Goal: Find specific page/section: Find specific page/section

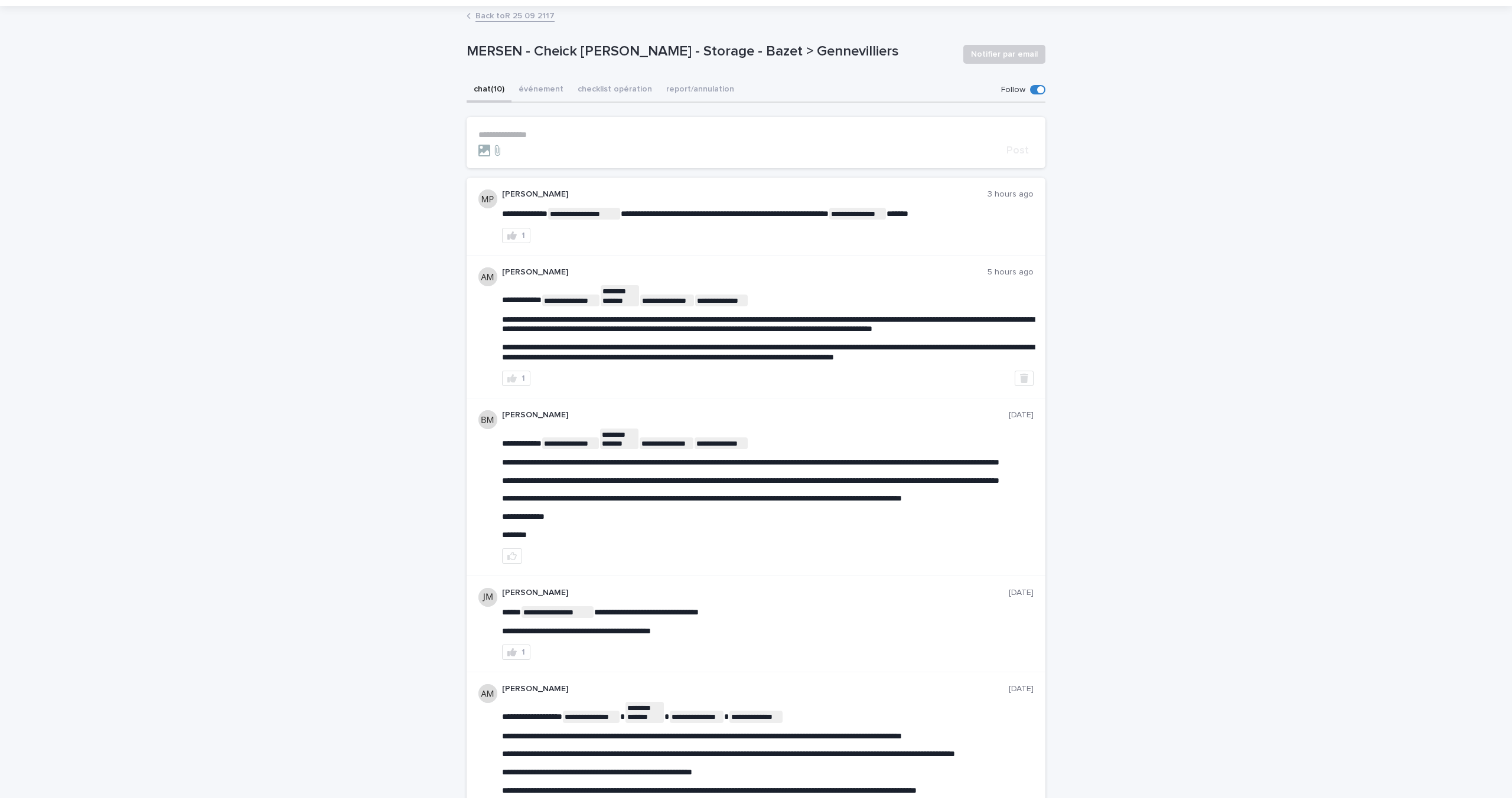
scroll to position [59, 0]
click at [587, 134] on p "**********" at bounding box center [756, 134] width 556 height 10
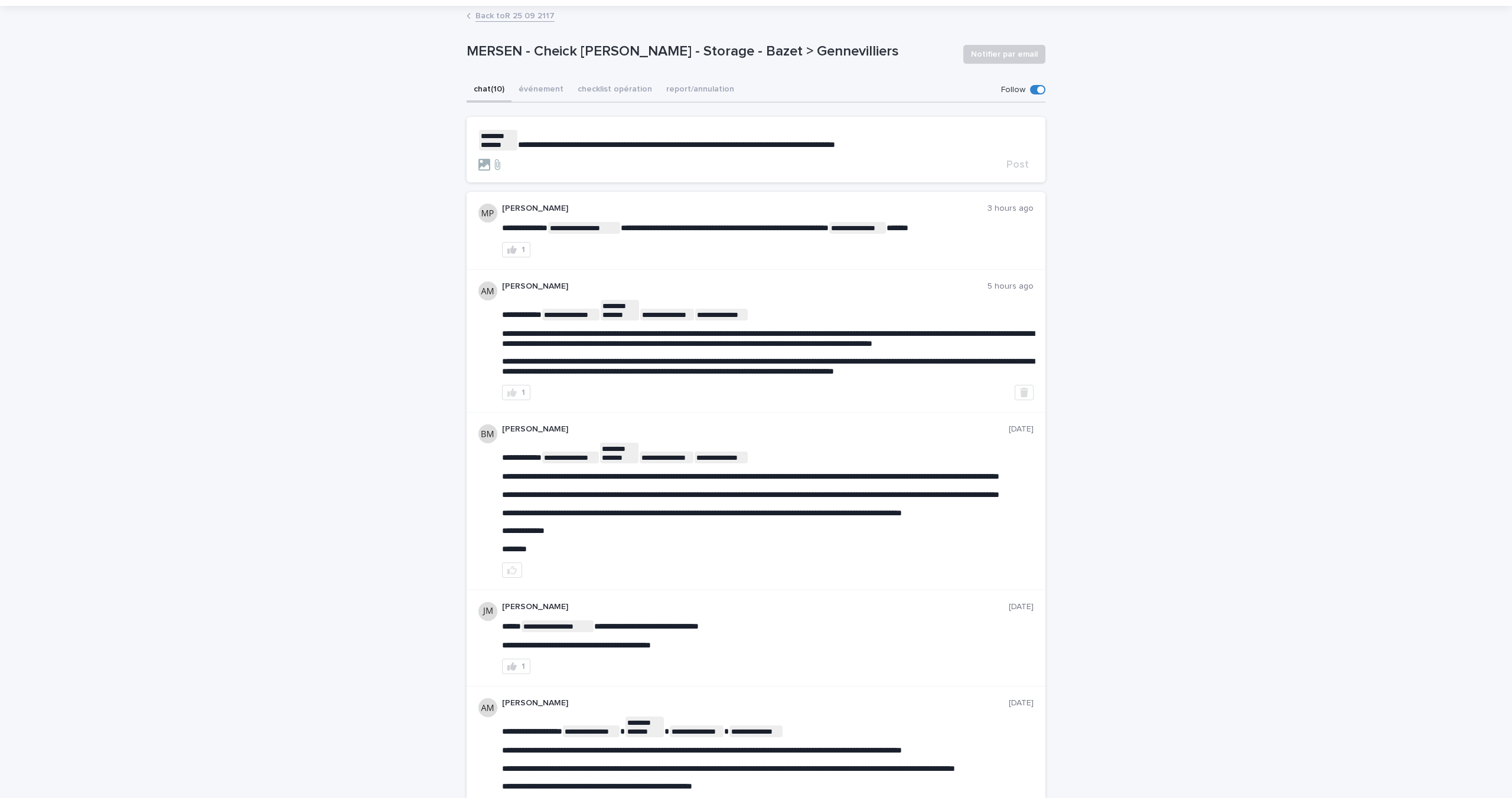
click at [768, 148] on span "**********" at bounding box center [676, 144] width 317 height 8
click at [882, 139] on p "**********" at bounding box center [756, 139] width 556 height 20
click at [1026, 163] on button "Post" at bounding box center [1018, 165] width 32 height 11
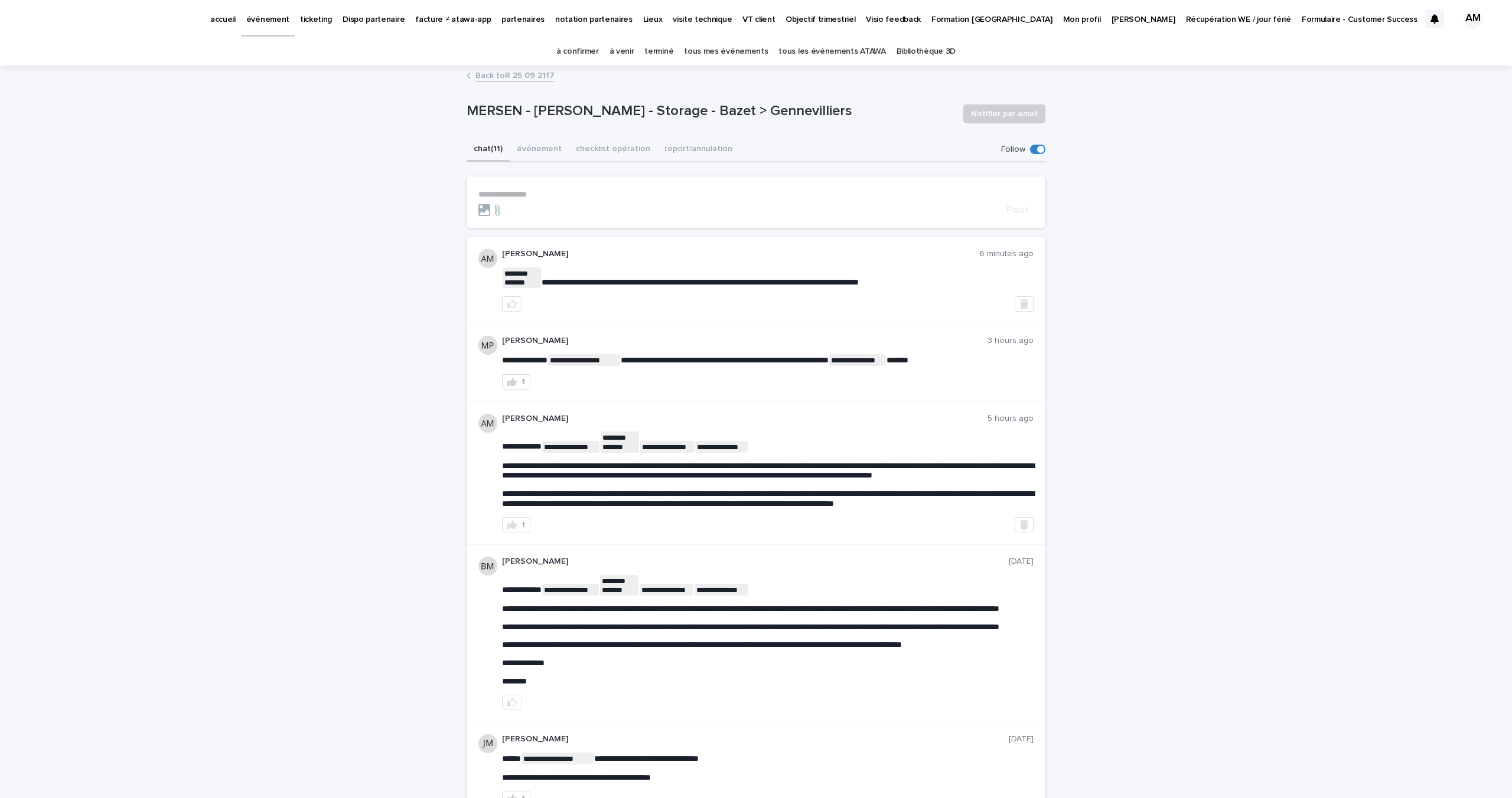
click at [522, 19] on p "partenaires" at bounding box center [523, 12] width 43 height 24
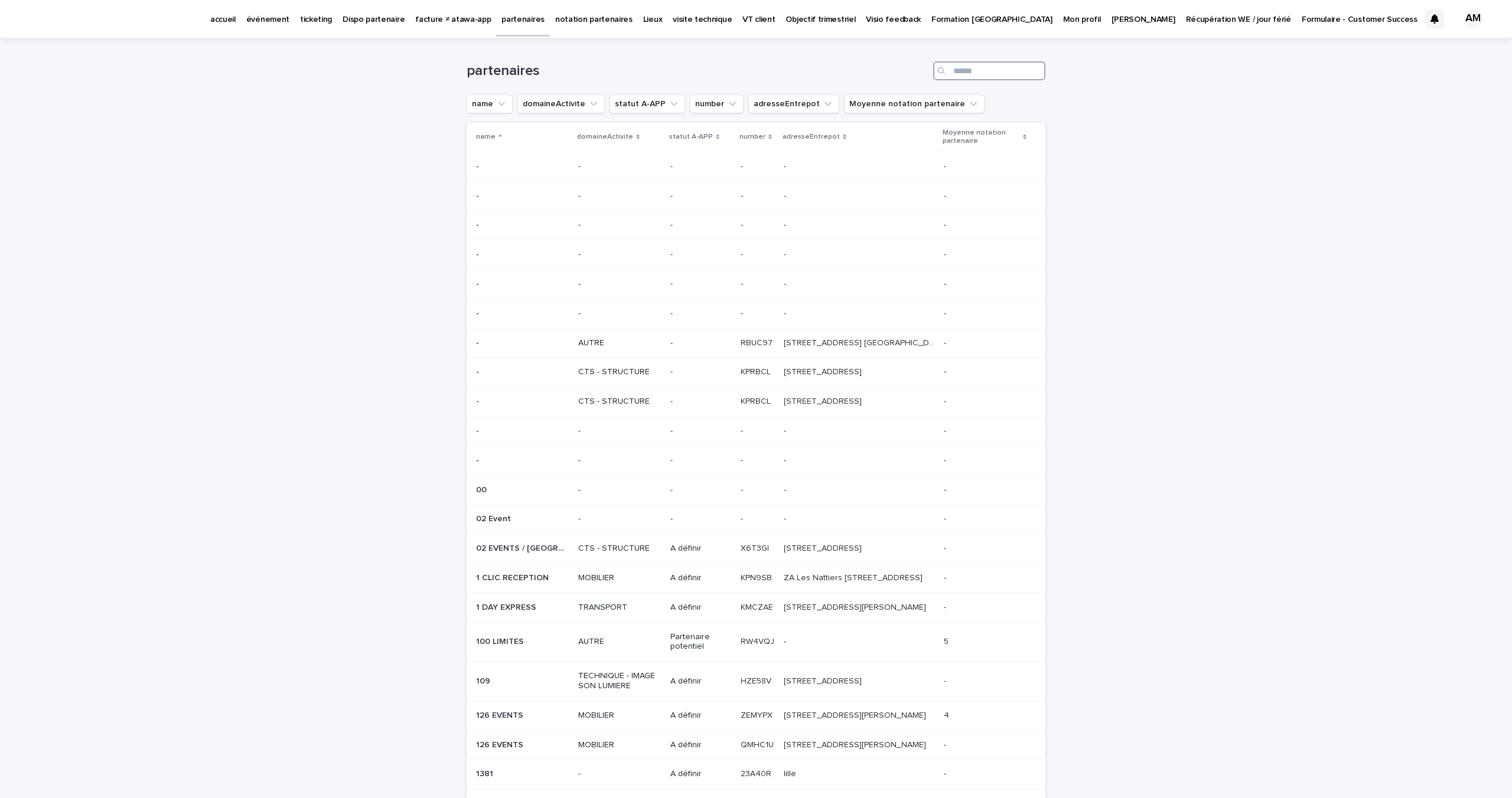
click at [1003, 73] on input "Search" at bounding box center [989, 70] width 112 height 19
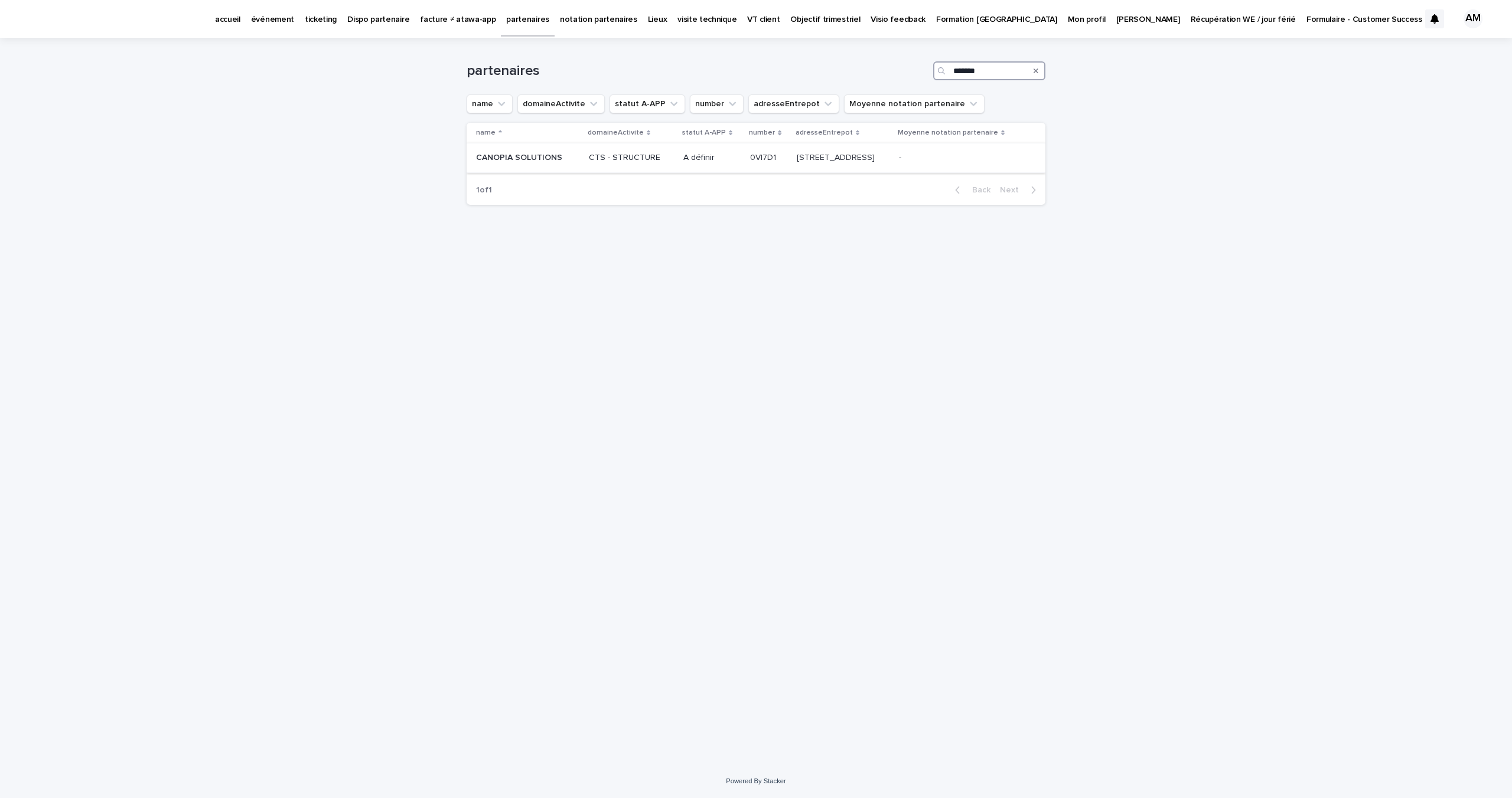
type input "*******"
click at [567, 160] on td "CANOPIA SOLUTIONS CANOPIA SOLUTIONS" at bounding box center [525, 158] width 118 height 29
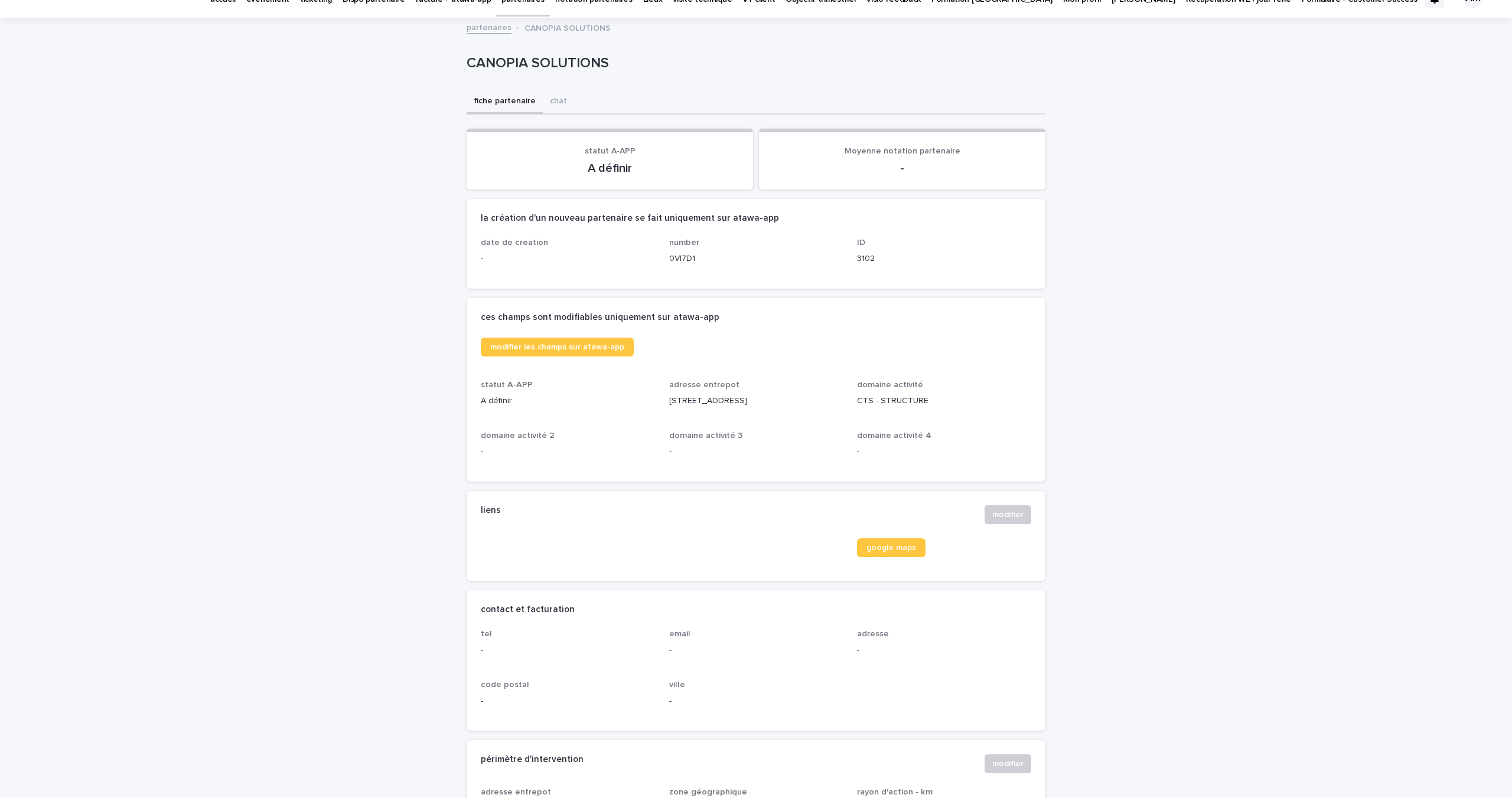
scroll to position [20, 0]
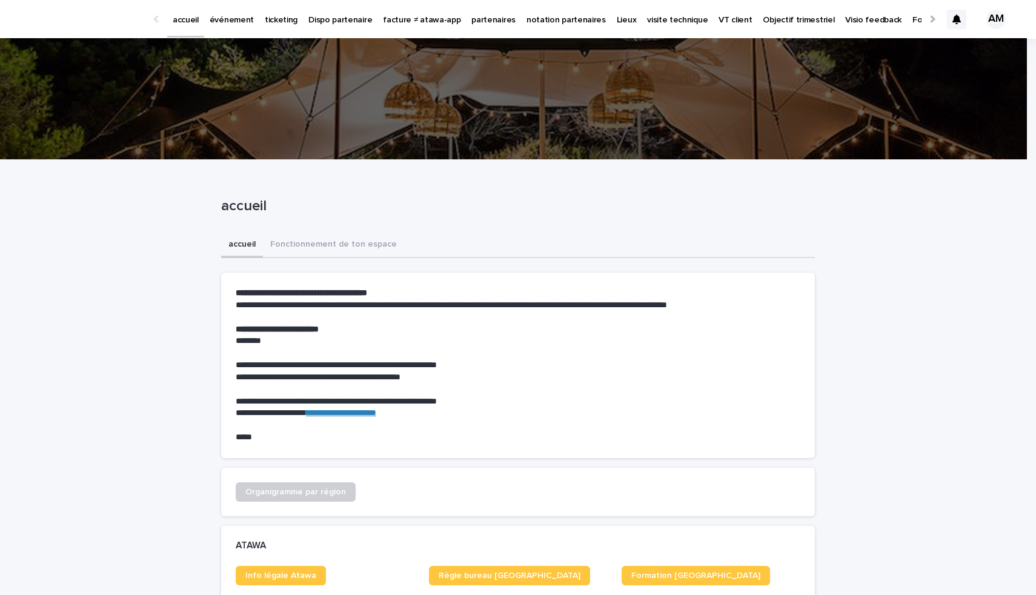
click at [238, 15] on p "événement" at bounding box center [232, 12] width 44 height 25
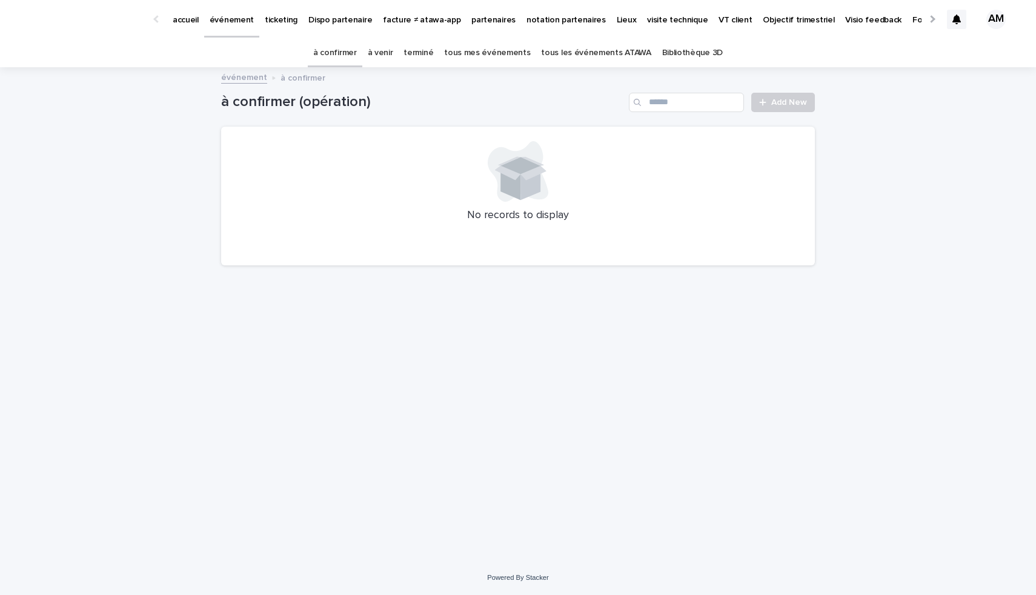
click at [418, 59] on link "terminé" at bounding box center [419, 53] width 30 height 28
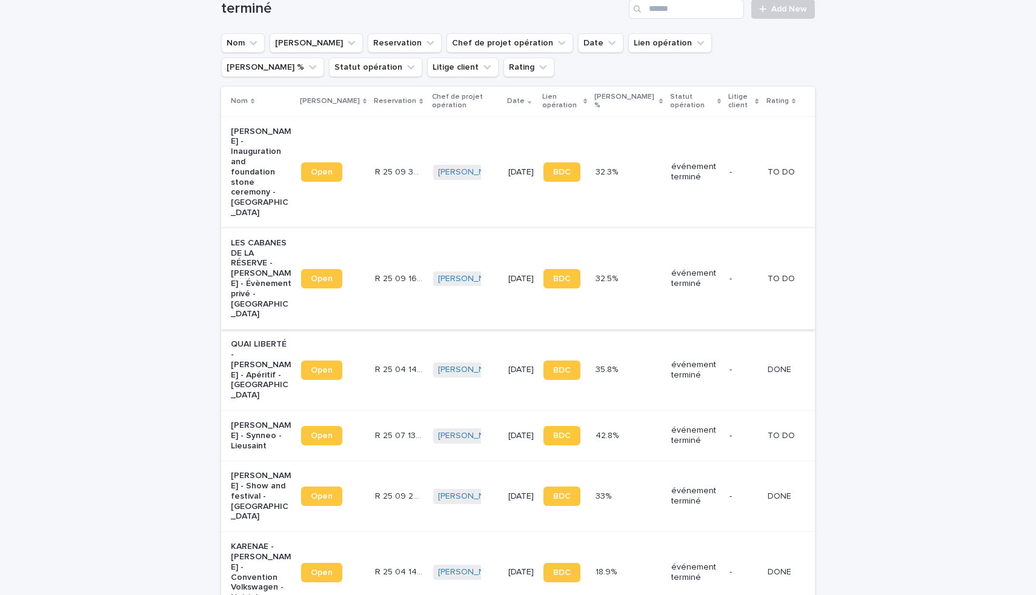
scroll to position [142, 0]
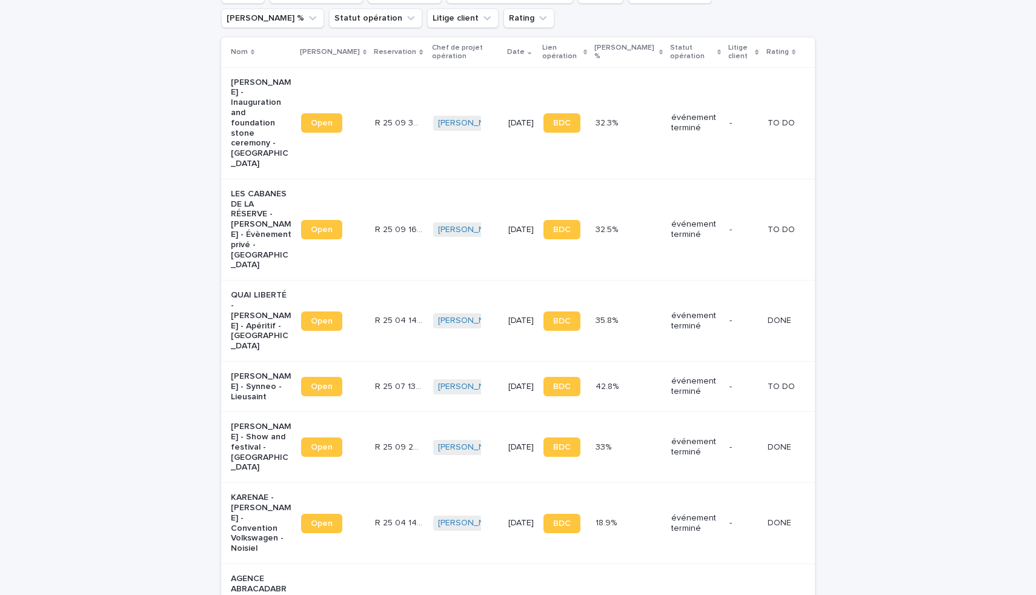
click at [233, 371] on p "Lila Catel - Synneo - Lieusaint" at bounding box center [261, 386] width 61 height 30
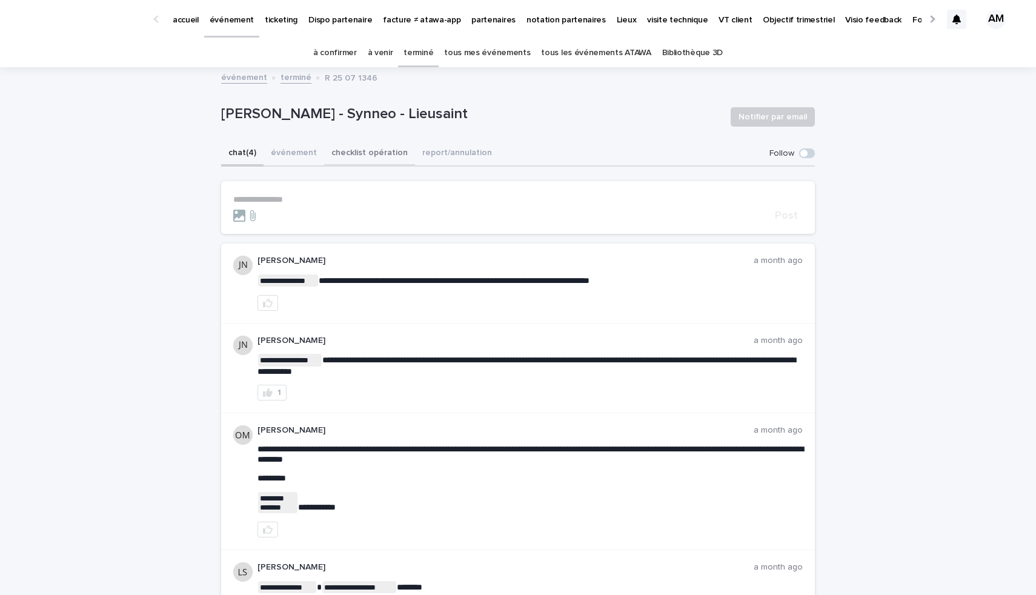
click at [347, 153] on button "checklist opération" at bounding box center [369, 153] width 91 height 25
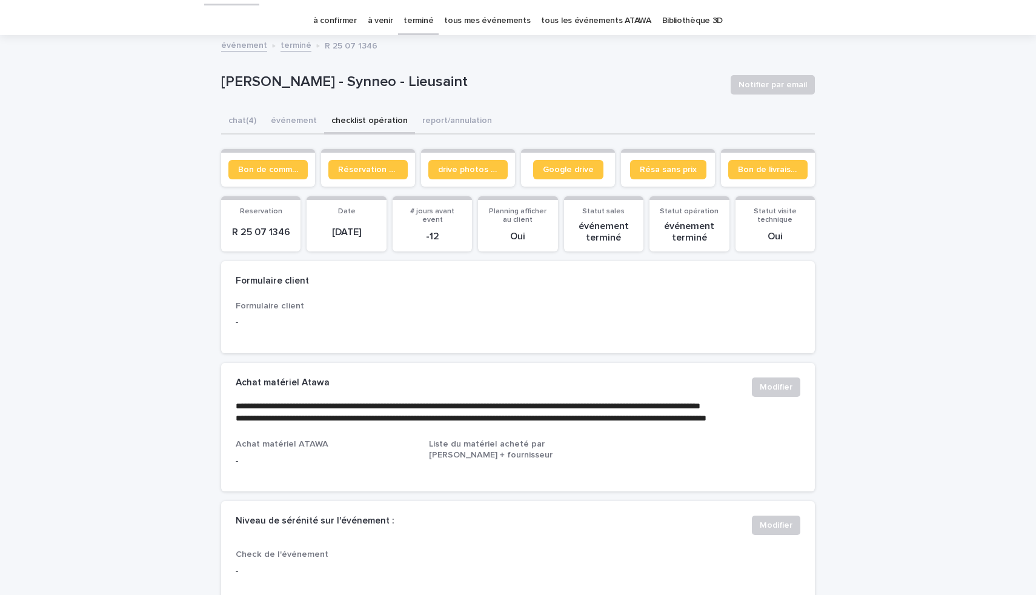
scroll to position [36, 0]
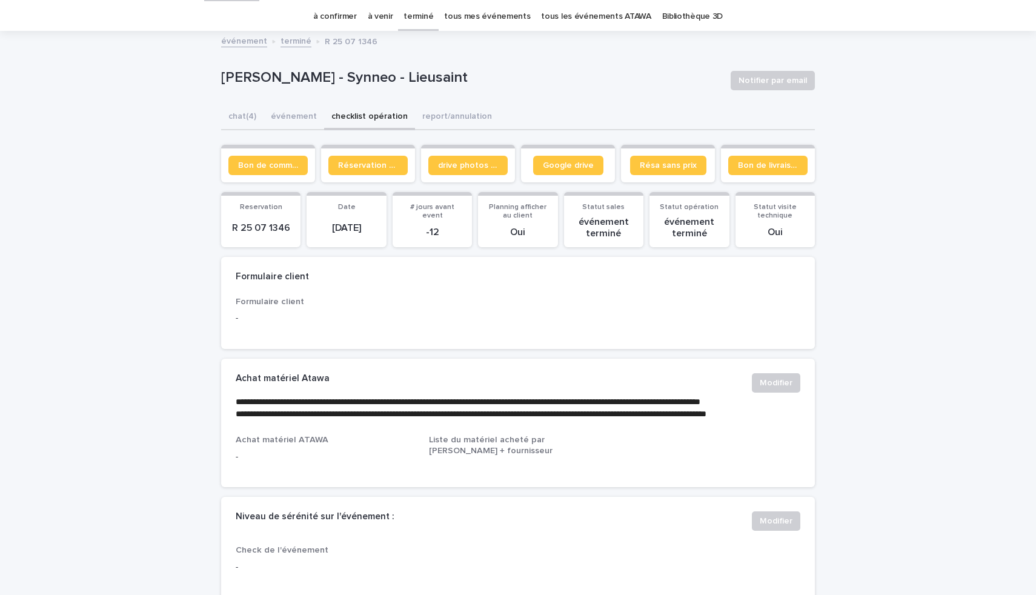
click at [422, 15] on link "terminé" at bounding box center [419, 16] width 30 height 28
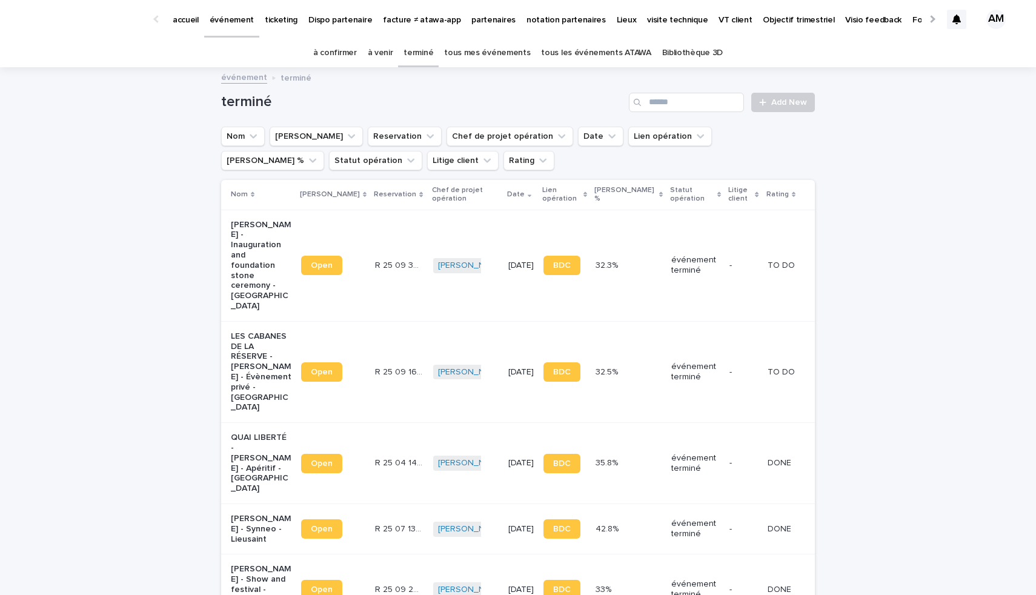
click at [235, 359] on p "LES CABANES DE LA RÉSERVE - Simon Basuyau - Évènement privé - Saint-Léger-aux-B…" at bounding box center [261, 372] width 61 height 81
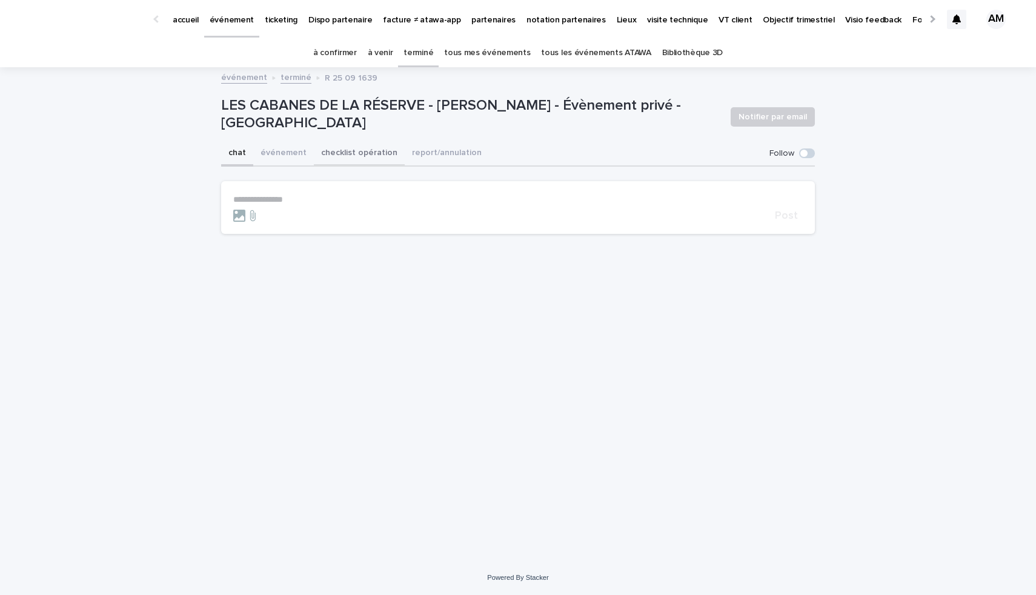
click at [354, 149] on button "checklist opération" at bounding box center [359, 153] width 91 height 25
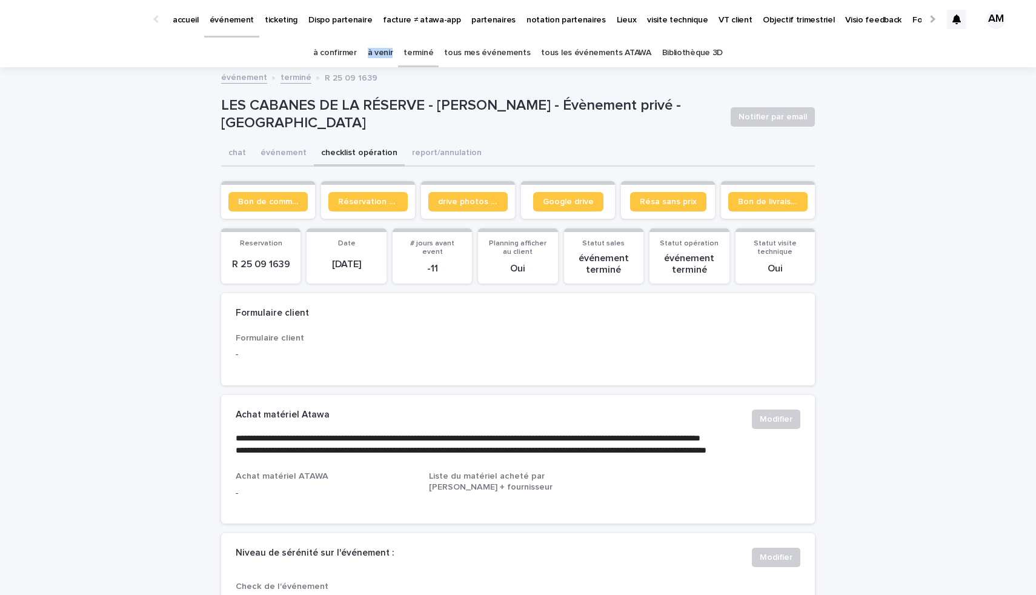
scroll to position [15, 0]
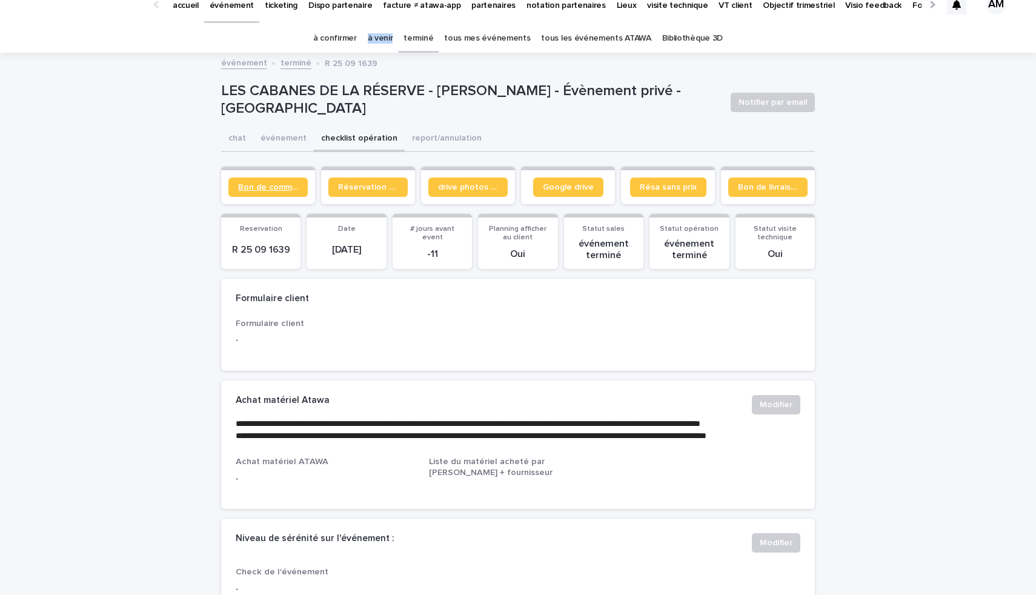
click at [268, 188] on span "Bon de commande" at bounding box center [268, 187] width 60 height 8
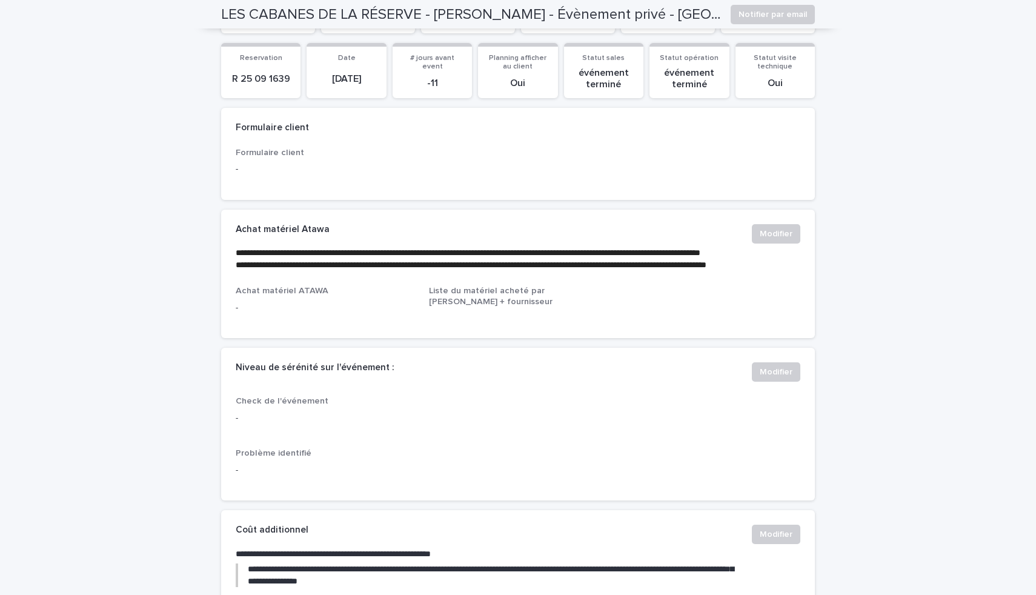
scroll to position [0, 0]
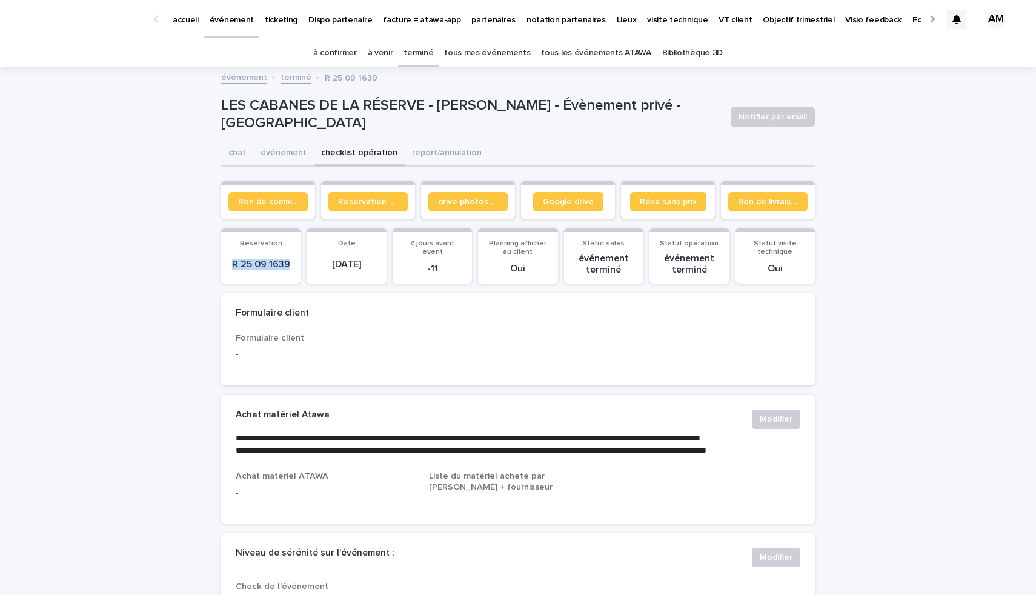
drag, startPoint x: 287, startPoint y: 259, endPoint x: 196, endPoint y: 259, distance: 90.9
copy p "R 25 09 1639"
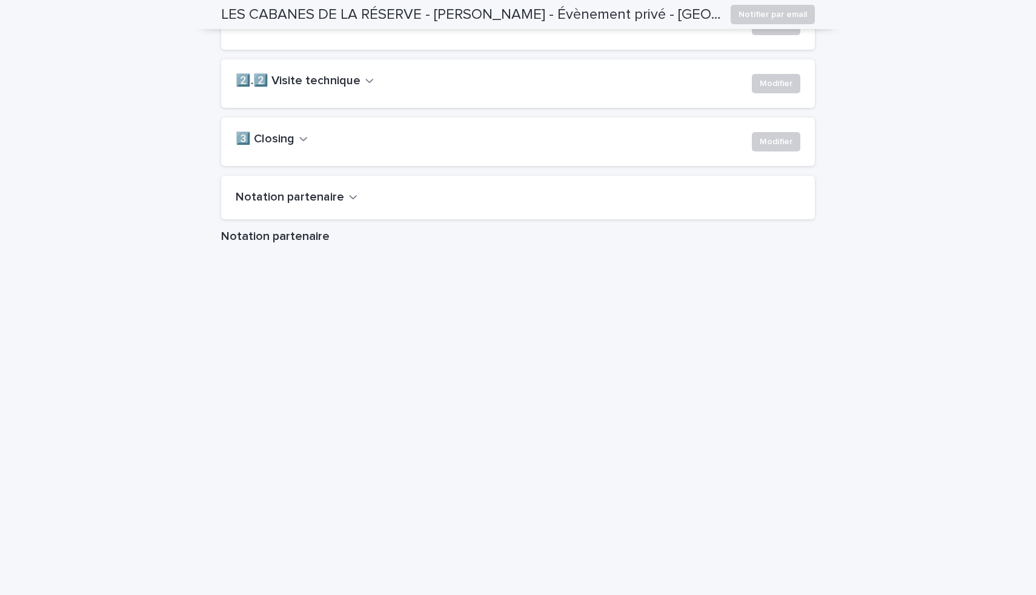
scroll to position [974, 0]
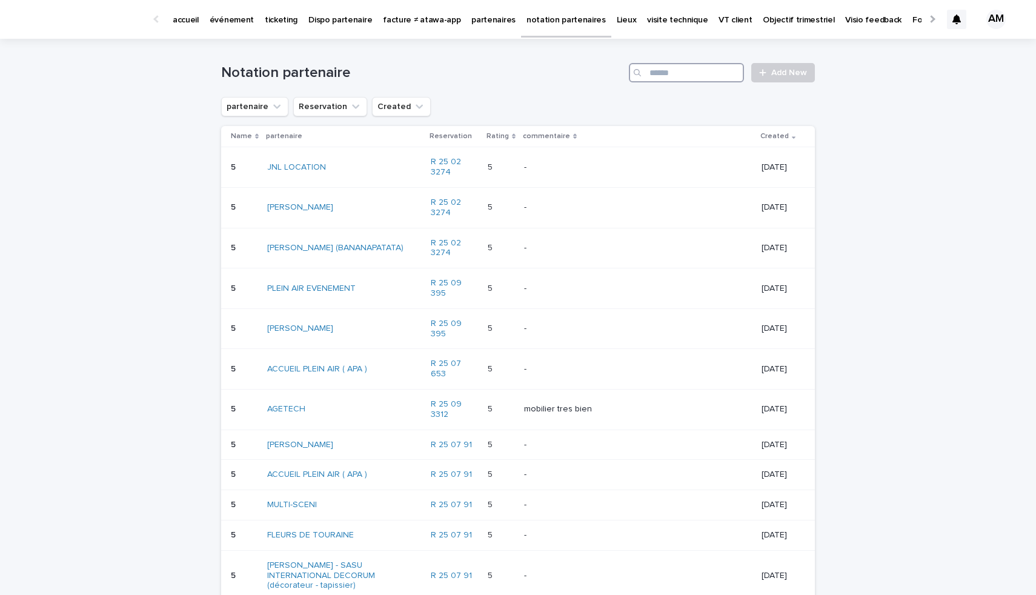
click at [701, 73] on input "Search" at bounding box center [686, 72] width 115 height 19
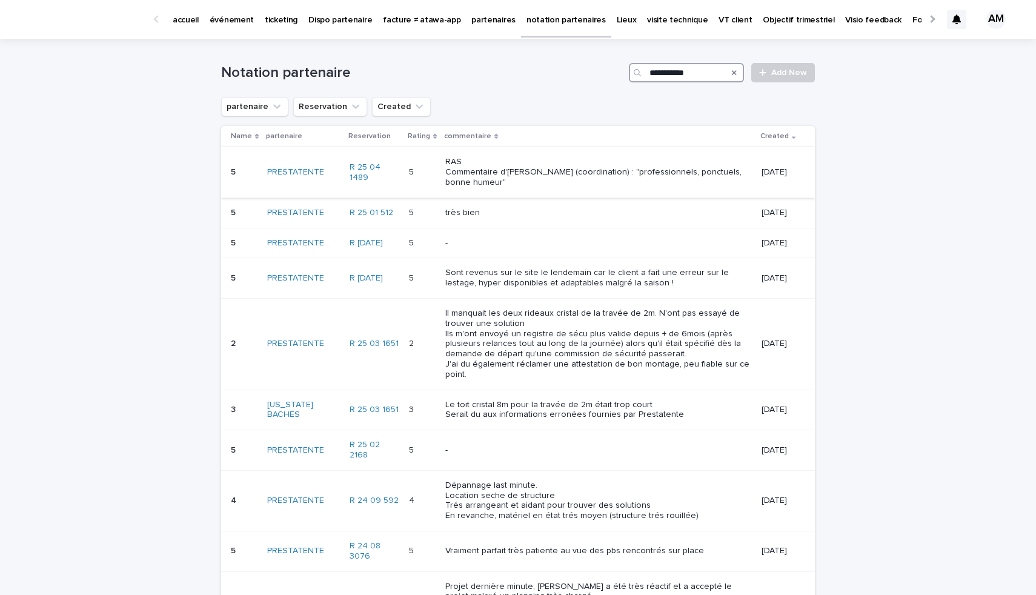
type input "**********"
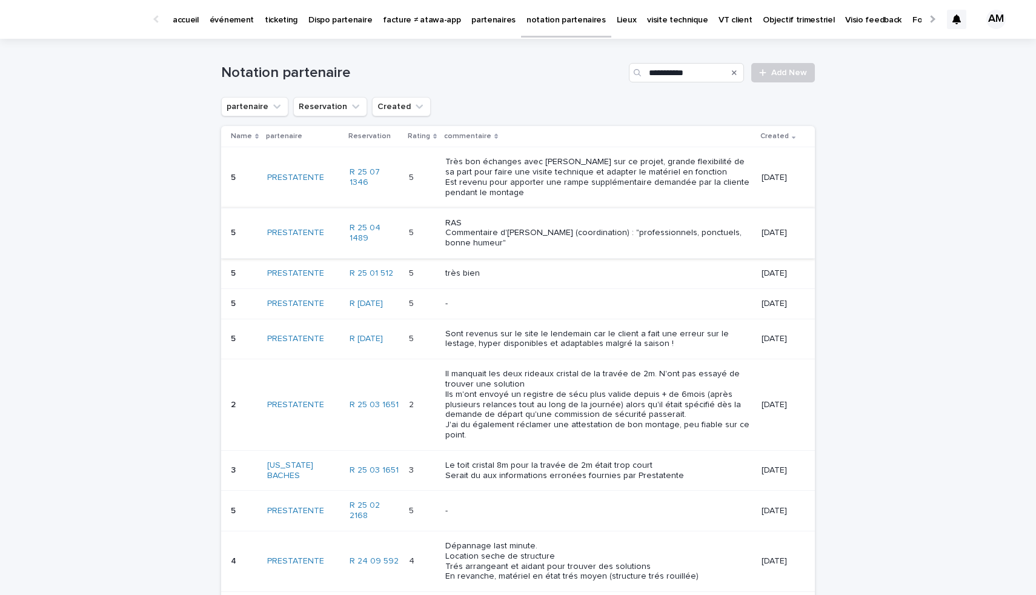
click at [732, 72] on icon "Search" at bounding box center [734, 72] width 5 height 7
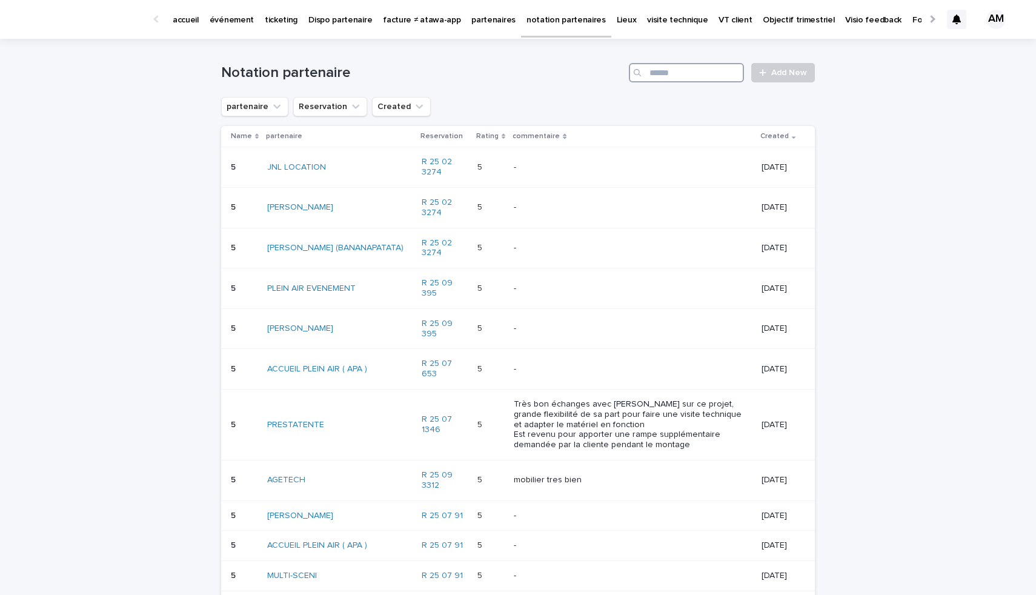
click at [731, 72] on input "Search" at bounding box center [686, 72] width 115 height 19
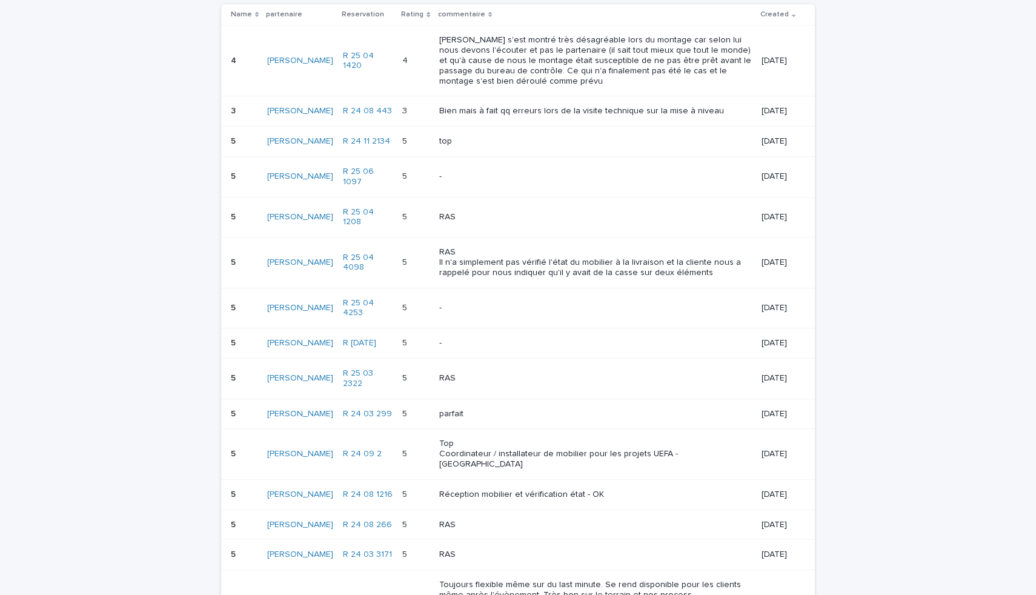
scroll to position [122, 0]
type input "******"
click at [355, 113] on link "R 24 08 443" at bounding box center [367, 110] width 49 height 10
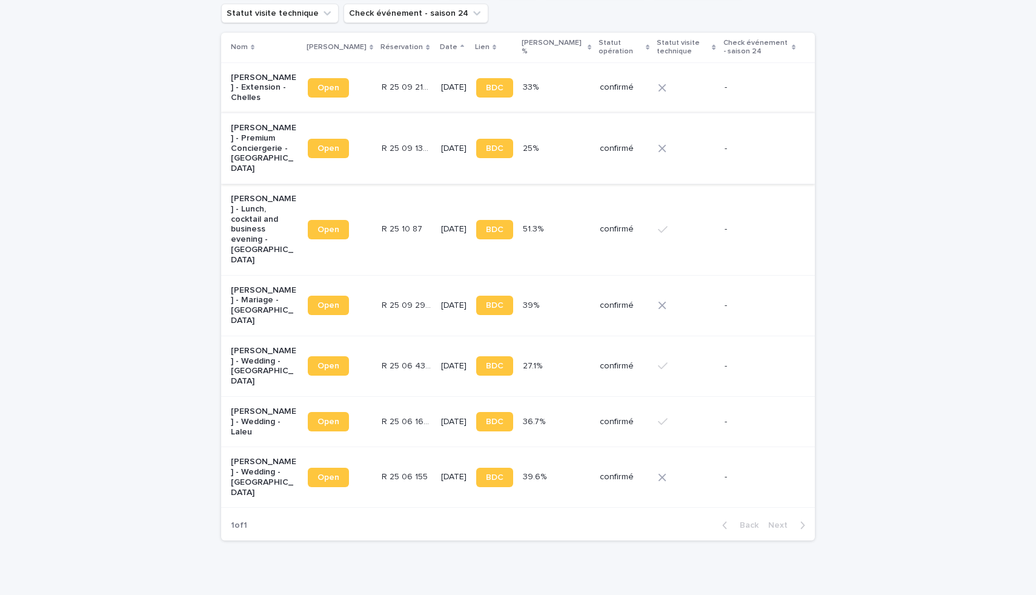
scroll to position [151, 0]
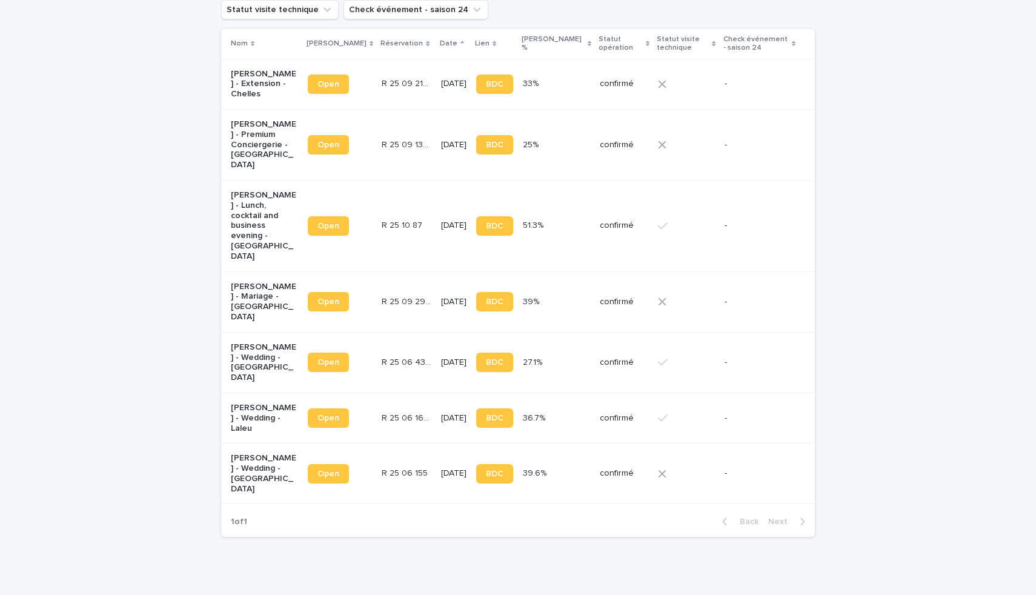
click at [251, 122] on p "[PERSON_NAME] - Premium Conciergerie - [GEOGRAPHIC_DATA]" at bounding box center [264, 144] width 67 height 51
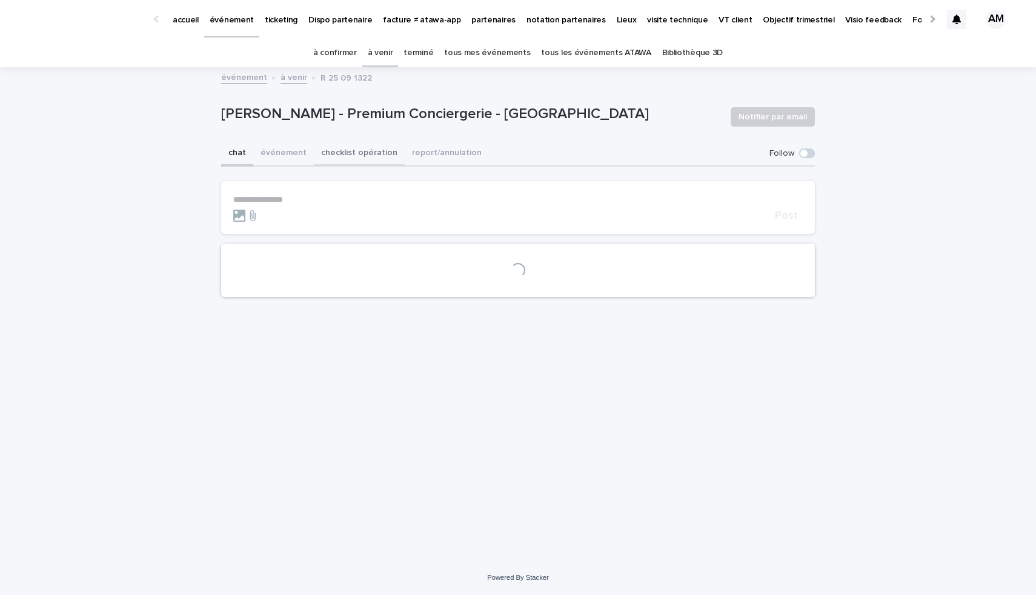
click at [347, 146] on button "checklist opération" at bounding box center [359, 153] width 91 height 25
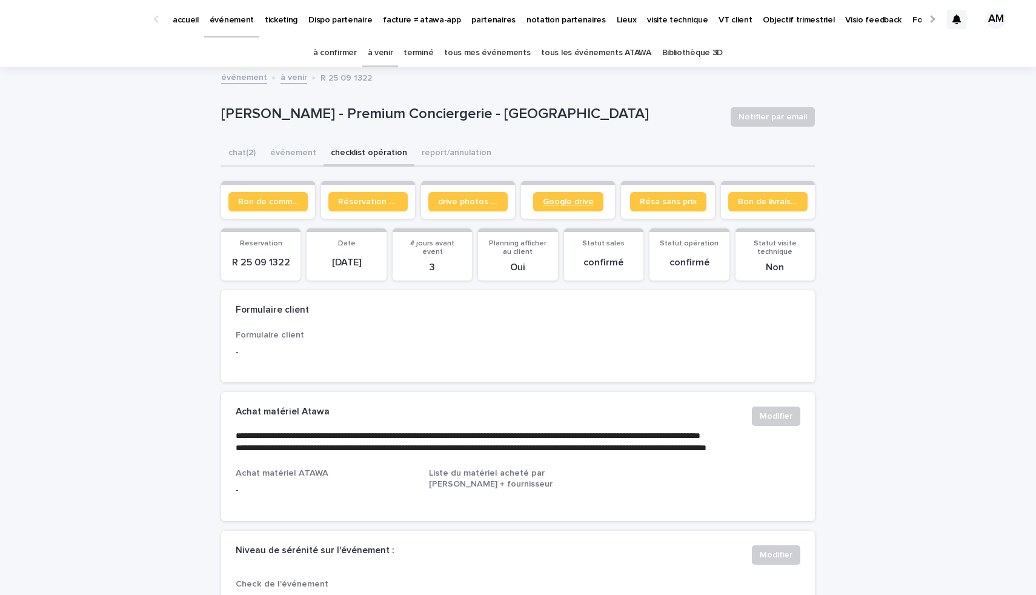
click at [546, 205] on span "Google drive" at bounding box center [568, 202] width 51 height 8
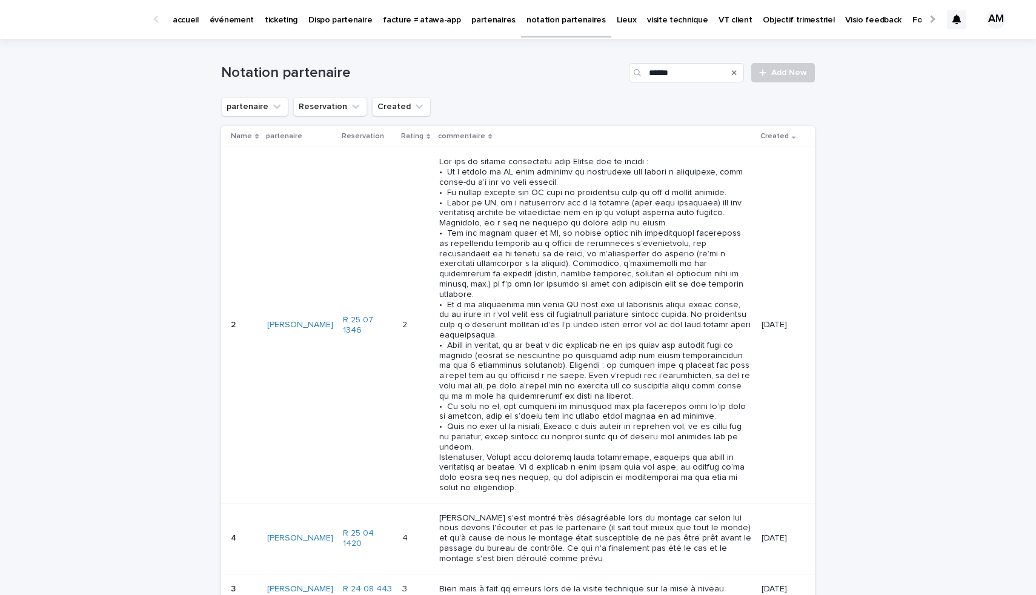
click at [734, 74] on div "Search" at bounding box center [734, 72] width 19 height 19
click at [732, 72] on icon "Search" at bounding box center [734, 72] width 5 height 5
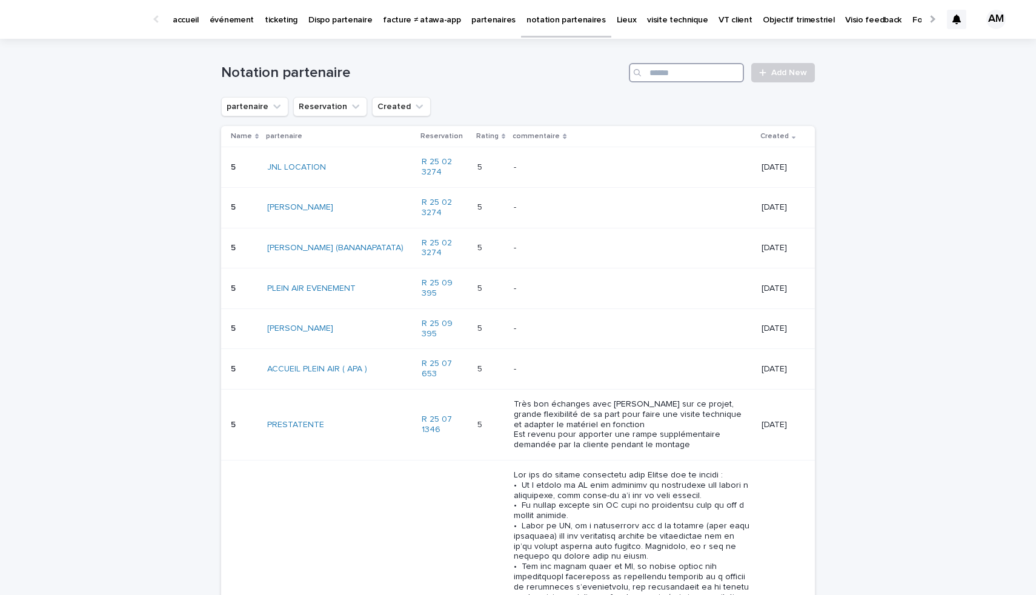
click at [699, 72] on input "Search" at bounding box center [686, 72] width 115 height 19
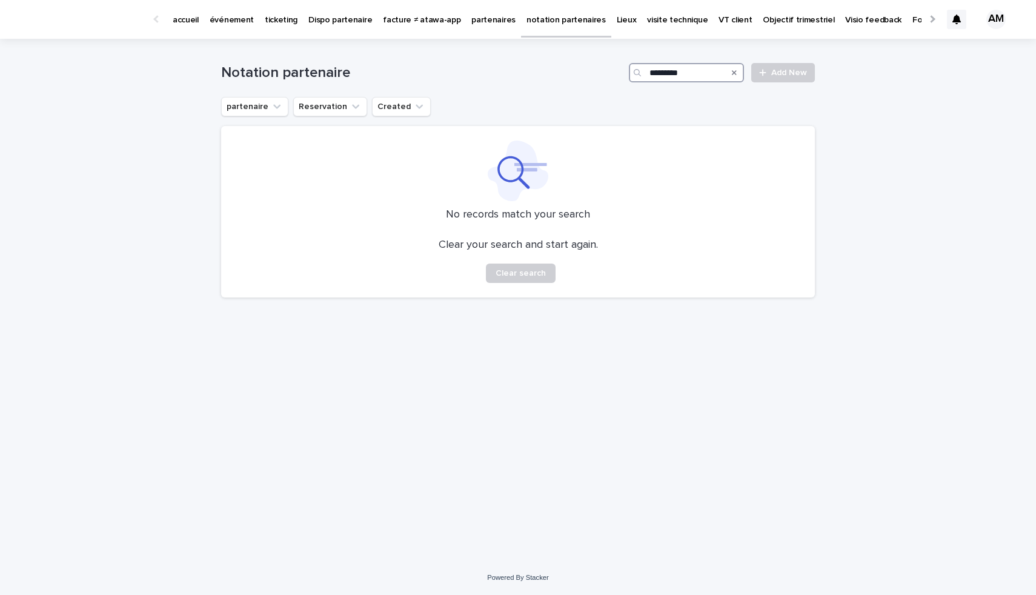
type input "*********"
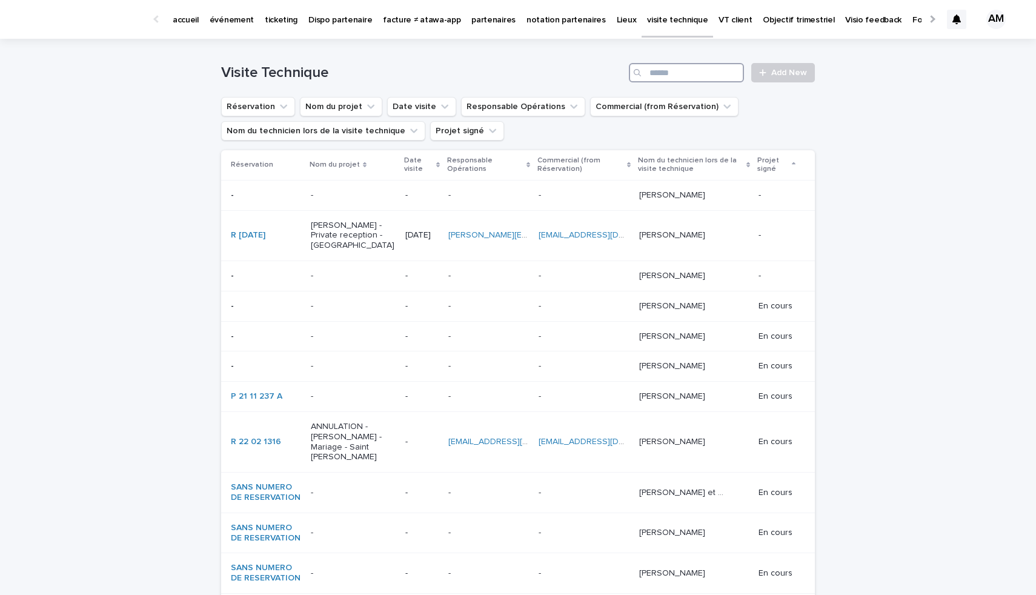
click at [688, 71] on input "Search" at bounding box center [686, 72] width 115 height 19
paste input "**********"
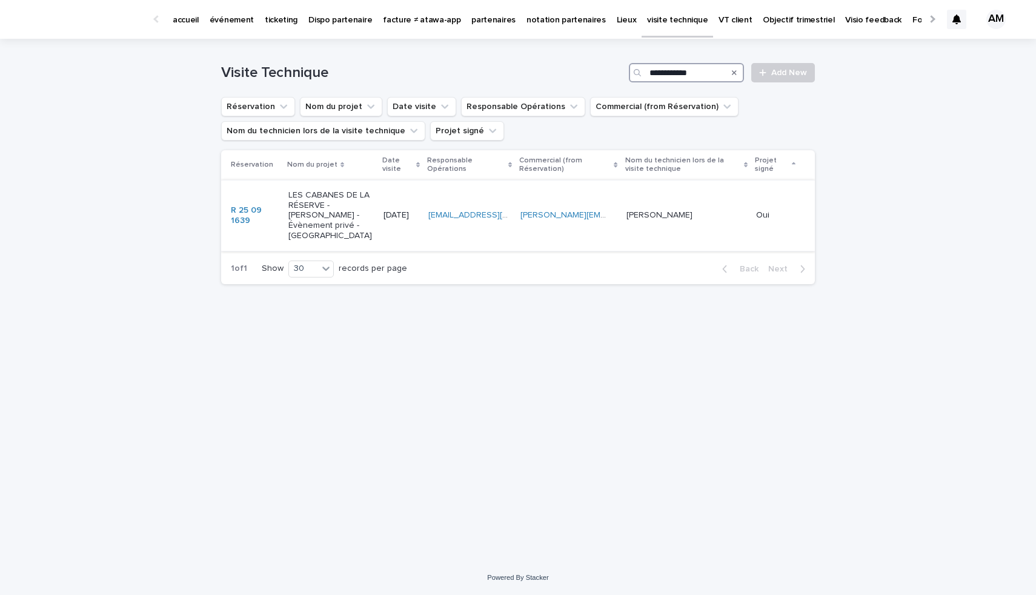
type input "**********"
click at [298, 230] on p "LES CABANES DE LA RÉSERVE - Simon Basuyau - Évènement privé - Saint-Léger-aux-B…" at bounding box center [330, 215] width 85 height 51
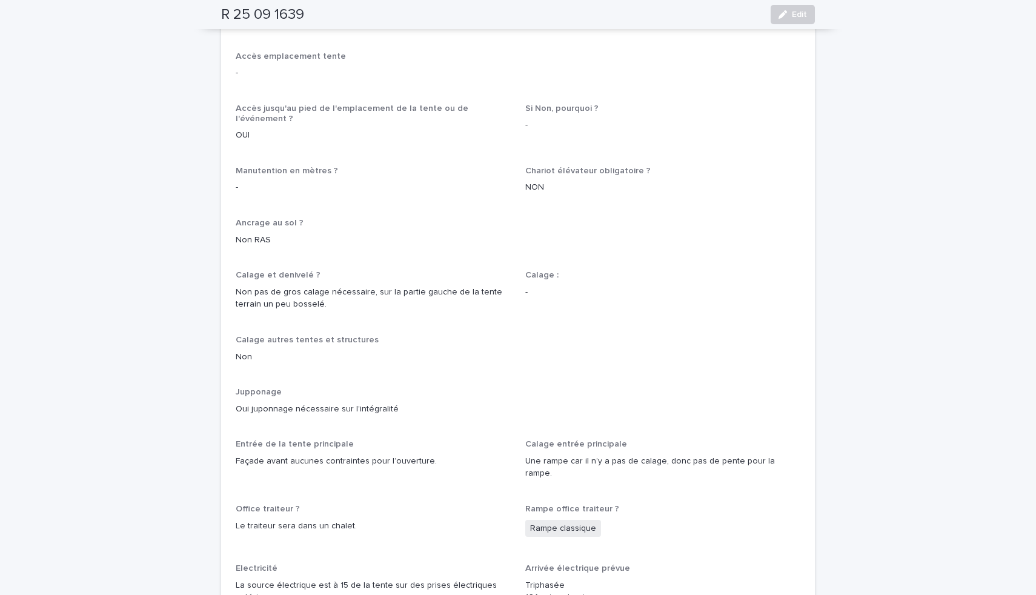
scroll to position [648, 0]
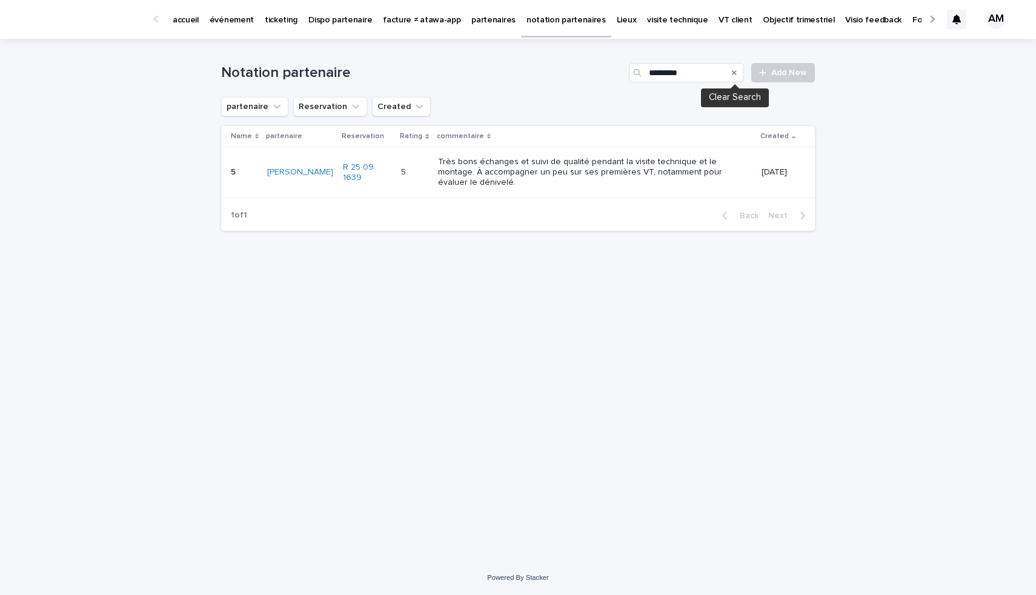
click at [733, 75] on icon "Search" at bounding box center [734, 72] width 5 height 7
click at [701, 73] on input "Search" at bounding box center [686, 72] width 115 height 19
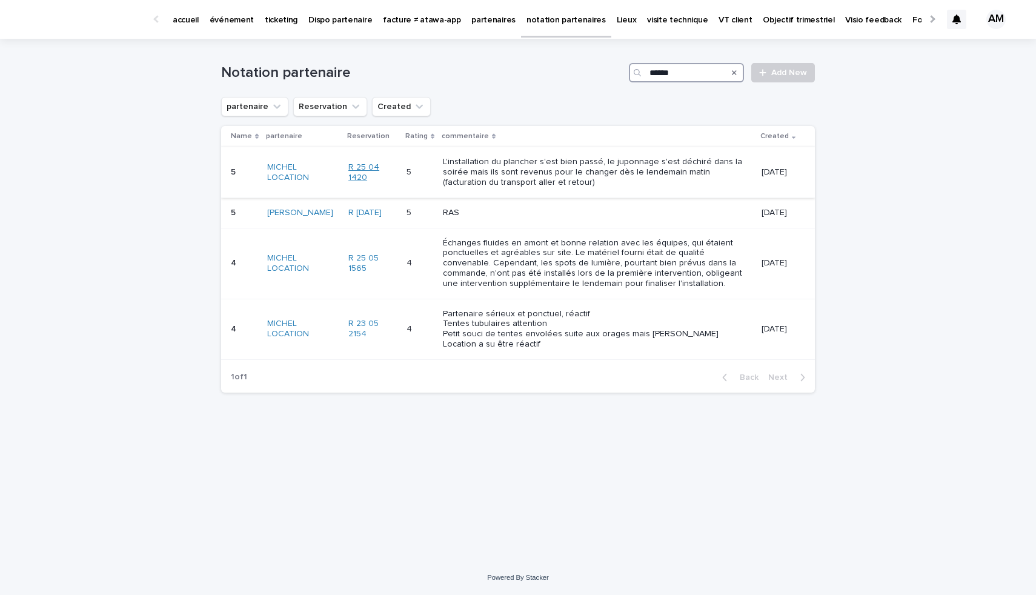
type input "******"
click at [348, 169] on link "R 25 04 1420" at bounding box center [372, 172] width 48 height 21
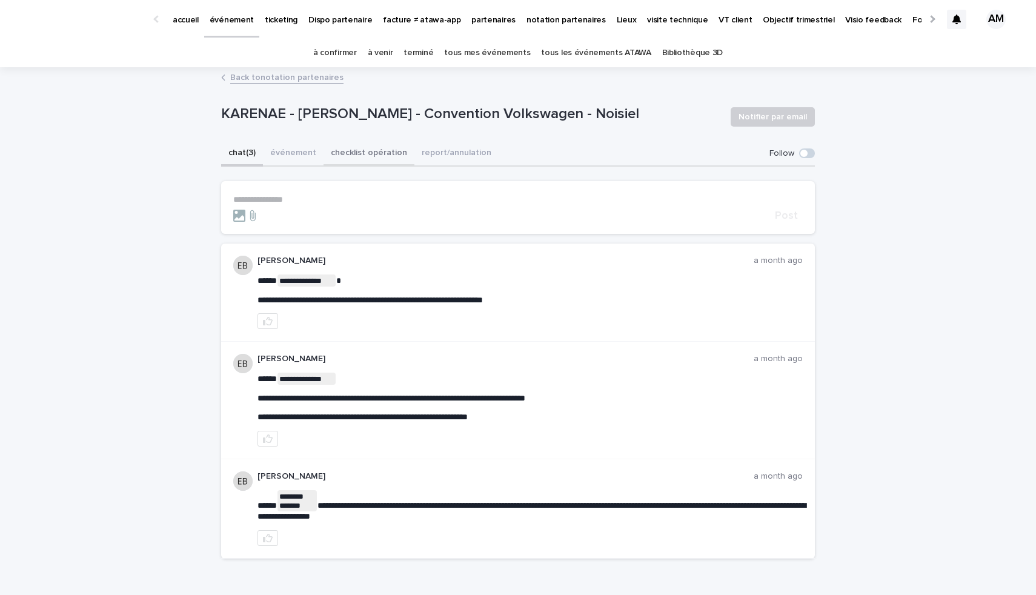
click at [353, 157] on button "checklist opération" at bounding box center [369, 153] width 91 height 25
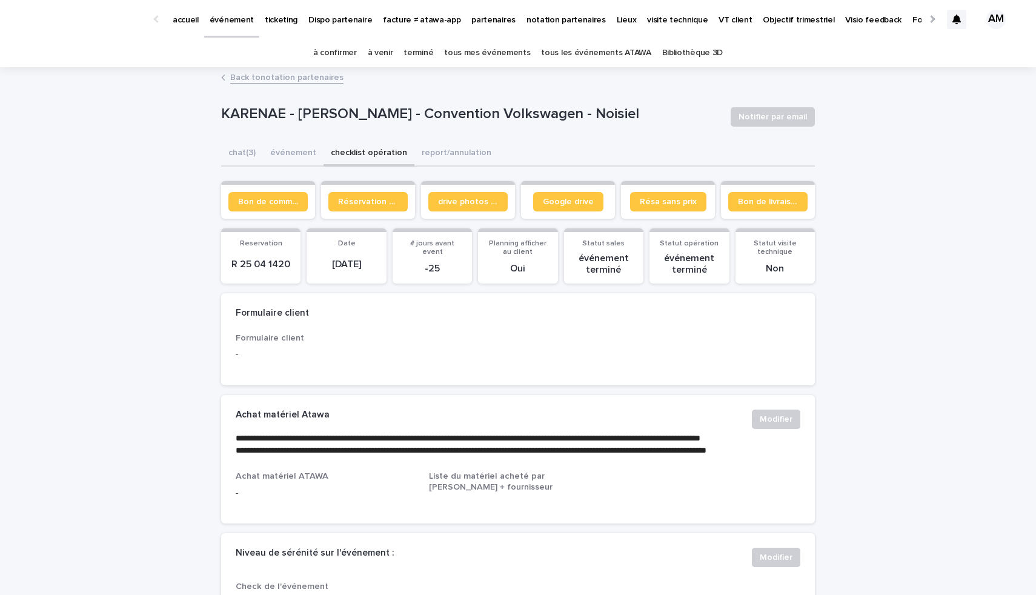
click at [387, 49] on link "à venir" at bounding box center [380, 53] width 25 height 28
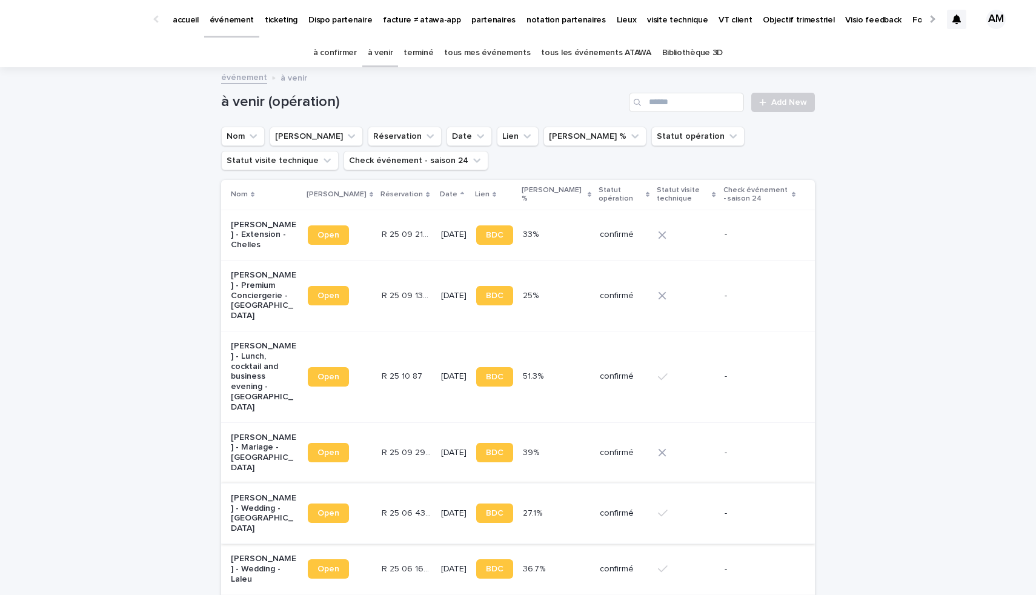
scroll to position [158, 0]
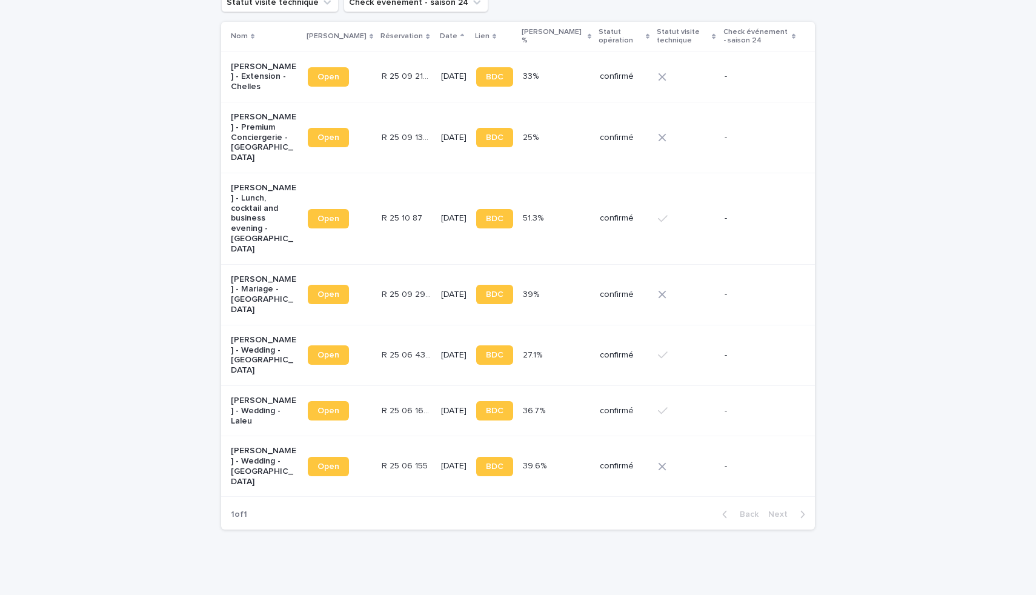
click at [252, 446] on p "[PERSON_NAME] - Wedding - [GEOGRAPHIC_DATA]" at bounding box center [264, 466] width 67 height 41
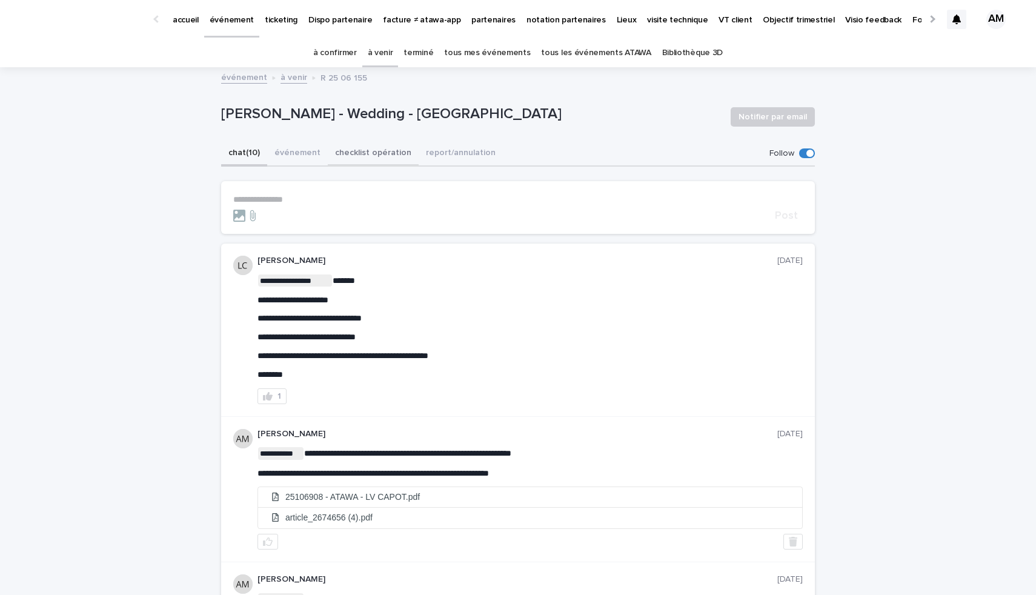
click at [359, 153] on button "checklist opération" at bounding box center [373, 153] width 91 height 25
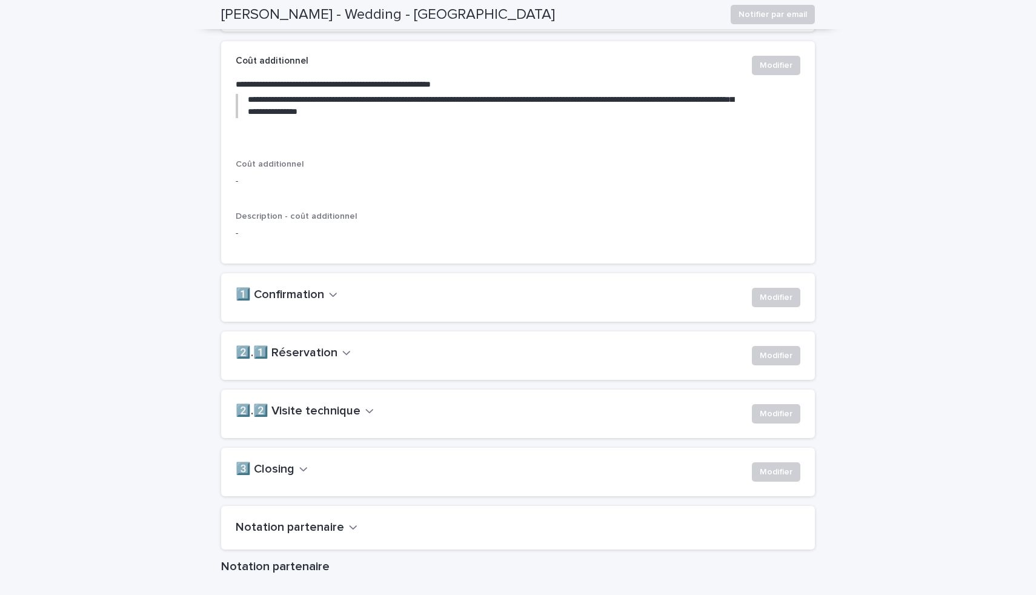
click at [342, 358] on icon "button" at bounding box center [346, 352] width 8 height 11
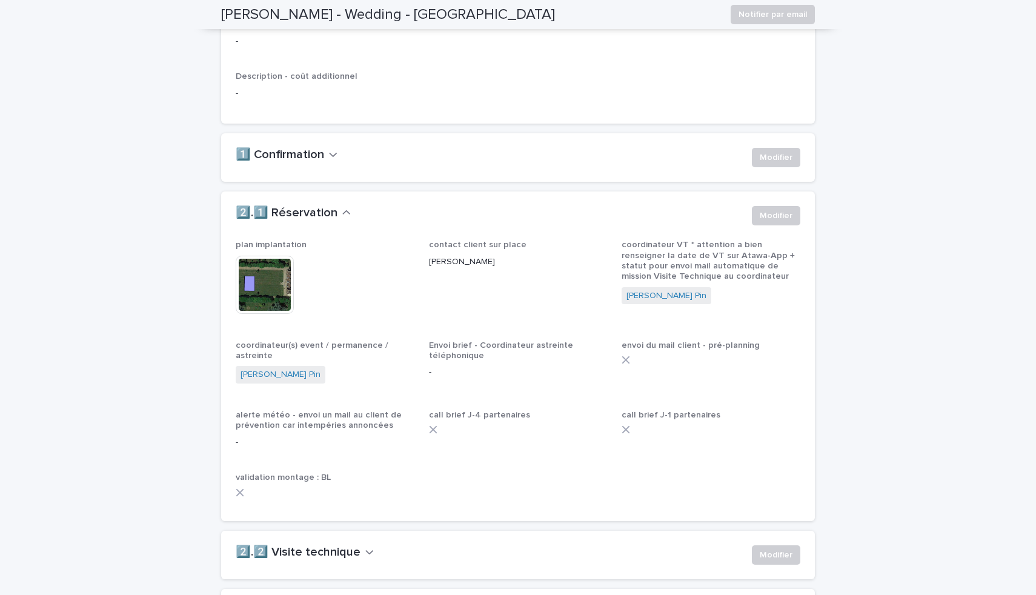
scroll to position [813, 0]
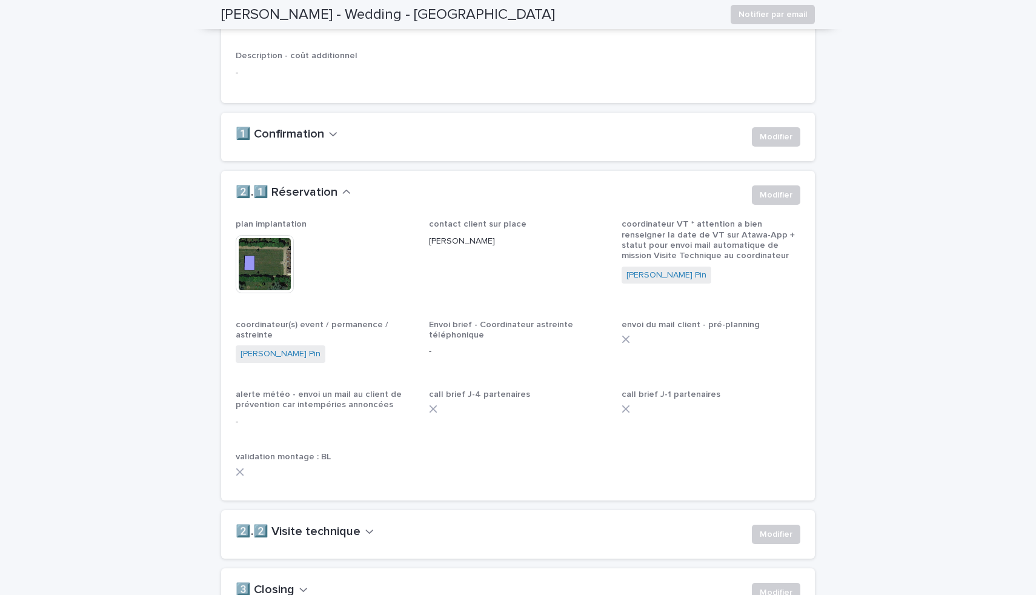
click at [262, 282] on img at bounding box center [265, 264] width 58 height 58
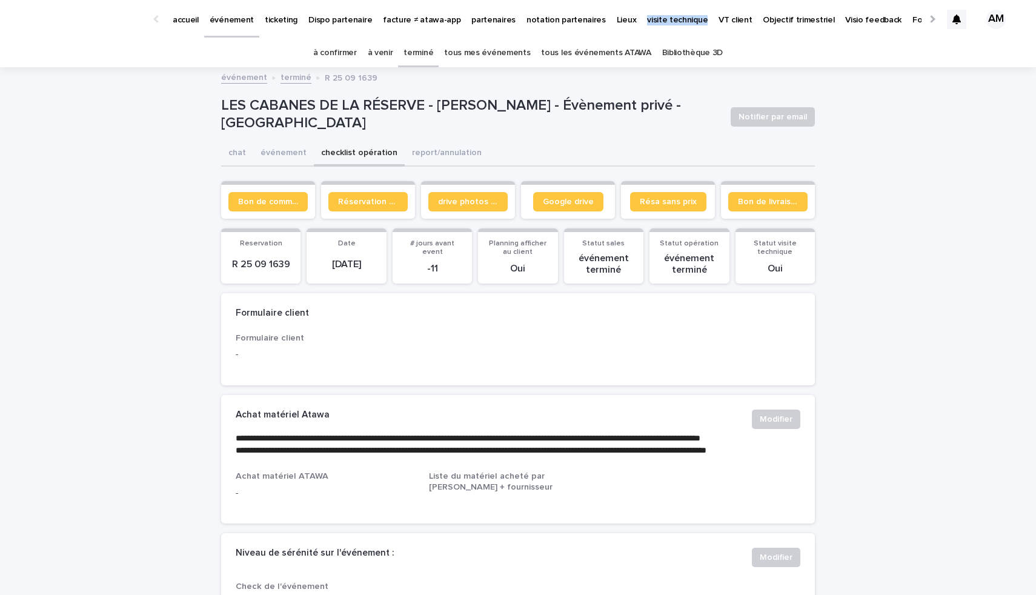
click at [379, 55] on link "à venir" at bounding box center [380, 53] width 25 height 28
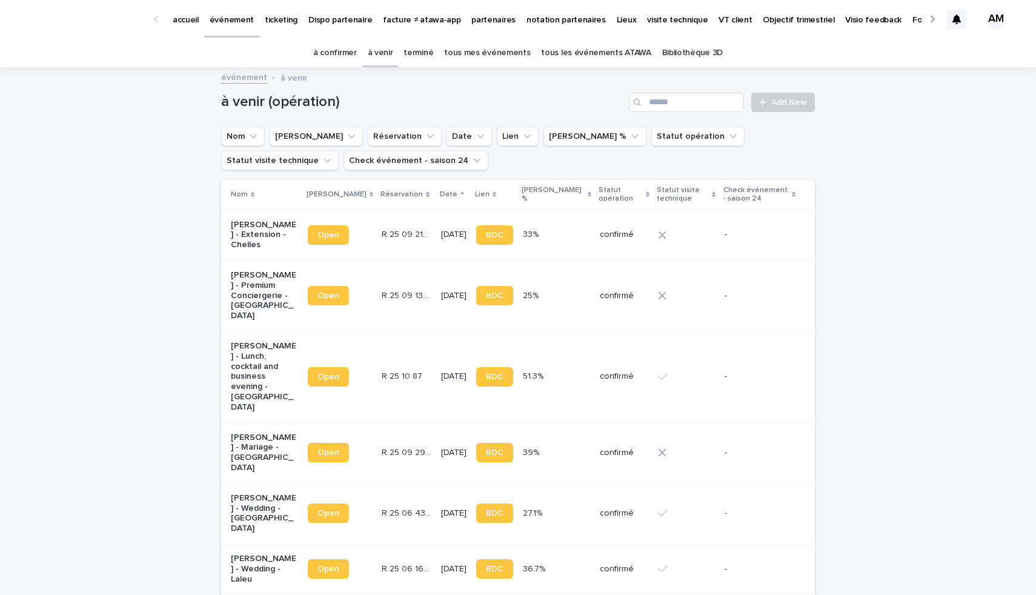
scroll to position [158, 0]
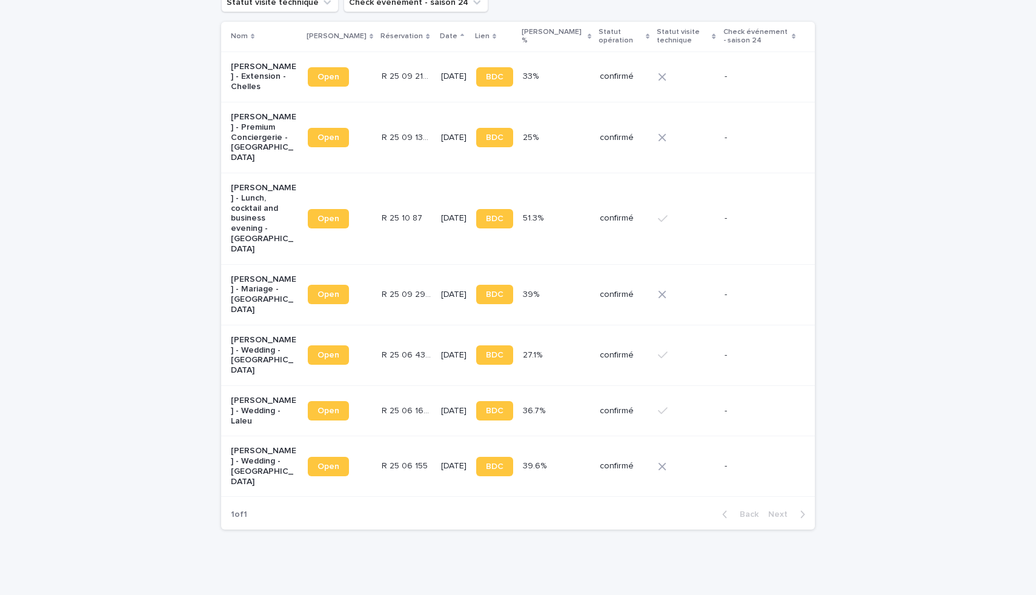
click at [246, 446] on p "[PERSON_NAME] - Wedding - [GEOGRAPHIC_DATA]" at bounding box center [264, 466] width 67 height 41
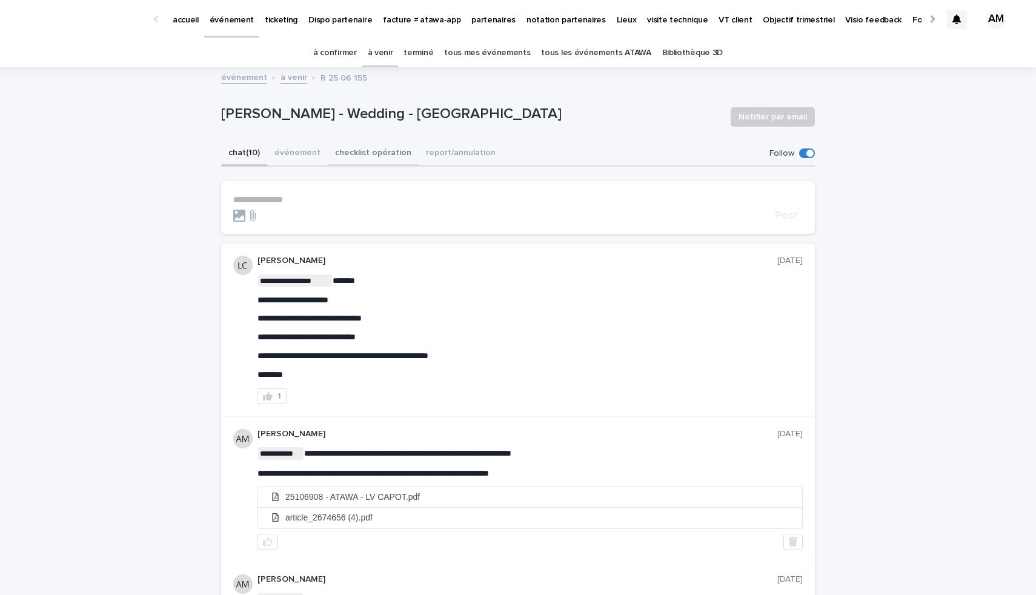
click at [353, 157] on button "checklist opération" at bounding box center [373, 153] width 91 height 25
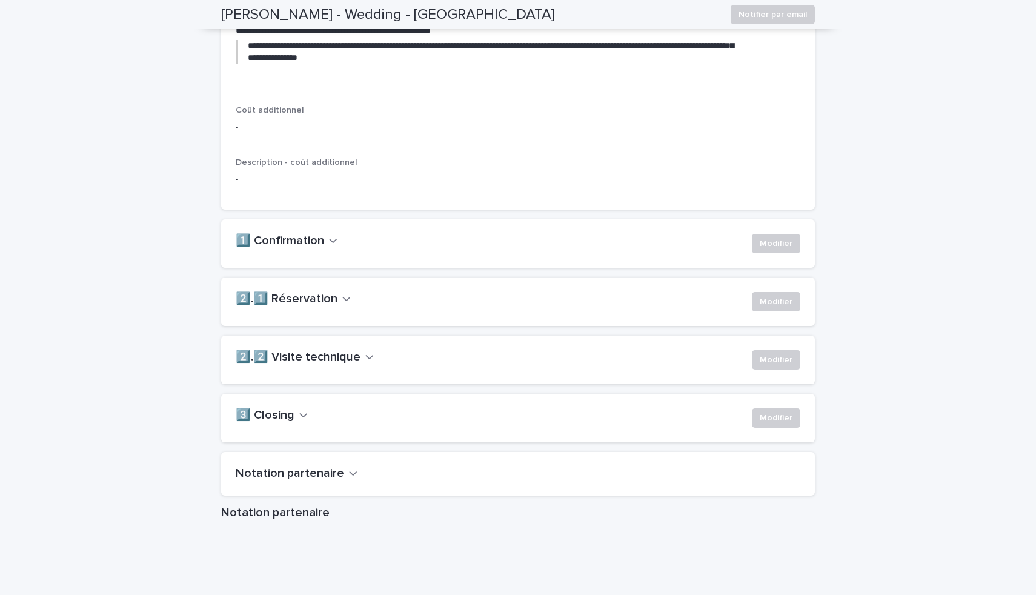
click at [343, 302] on icon "button" at bounding box center [346, 300] width 7 height 4
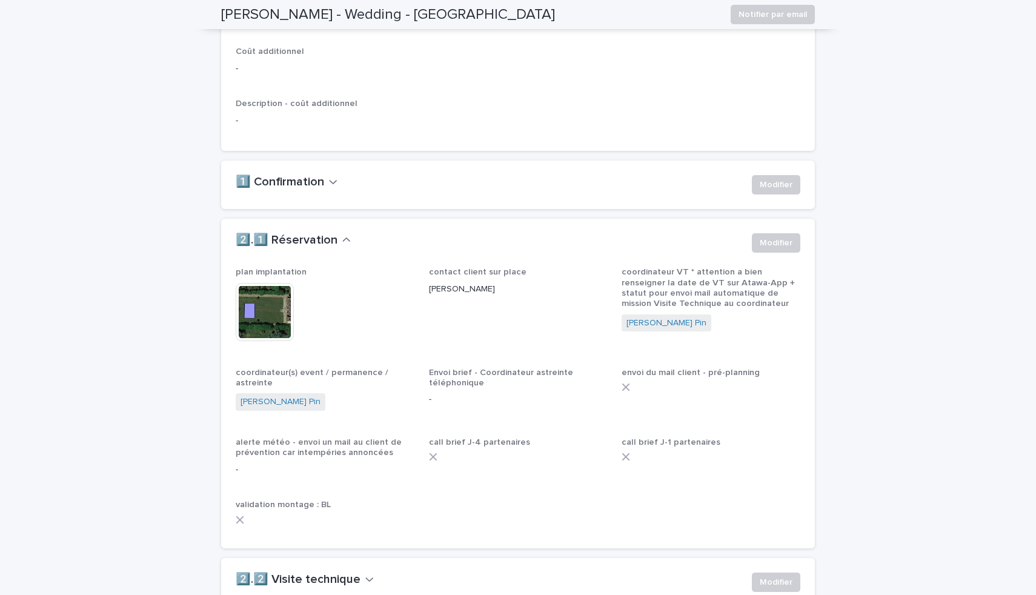
click at [342, 245] on icon "button" at bounding box center [346, 240] width 8 height 11
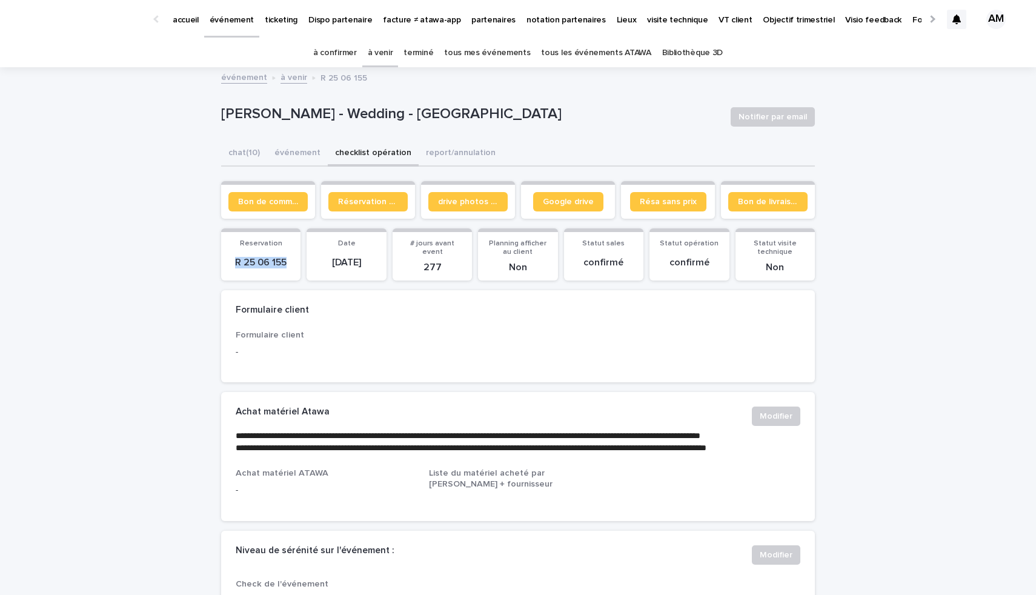
drag, startPoint x: 292, startPoint y: 258, endPoint x: 210, endPoint y: 258, distance: 81.8
copy p "R 25 06 155"
click at [647, 13] on p "visite technique" at bounding box center [677, 12] width 61 height 25
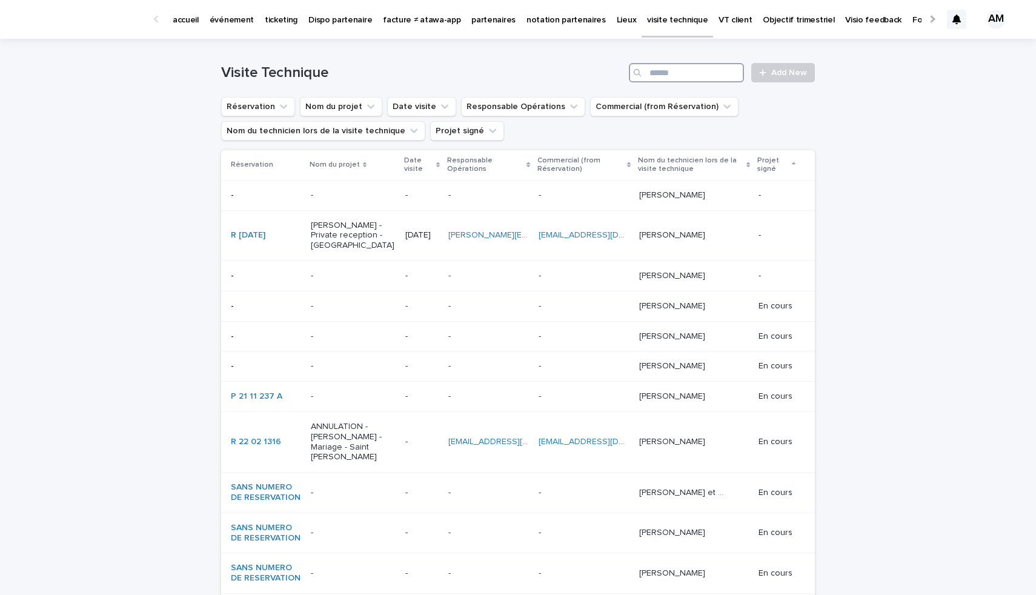
click at [653, 76] on input "Search" at bounding box center [686, 72] width 115 height 19
paste input "**********"
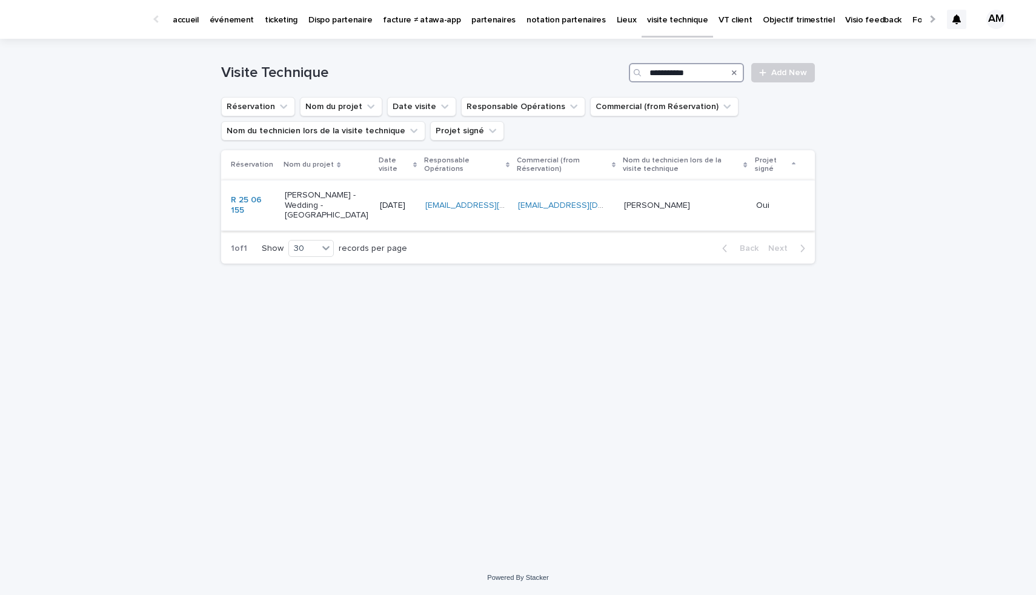
type input "**********"
click at [308, 221] on p "[PERSON_NAME] - Wedding - [GEOGRAPHIC_DATA]" at bounding box center [327, 205] width 85 height 30
